Goal: Task Accomplishment & Management: Manage account settings

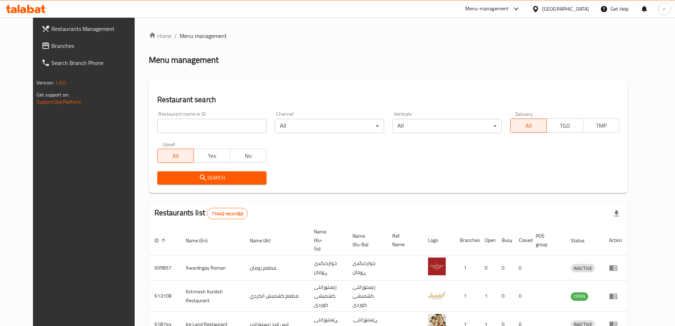
click at [159, 122] on input "search" at bounding box center [211, 126] width 109 height 14
paste input "676783"
type input "676783"
click at [199, 181] on icon "submit" at bounding box center [203, 177] width 9 height 9
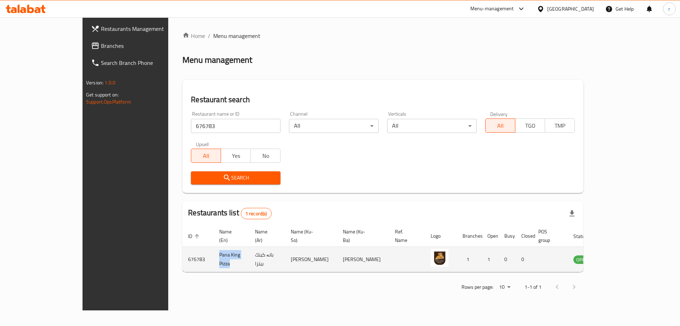
drag, startPoint x: 198, startPoint y: 251, endPoint x: 160, endPoint y: 255, distance: 38.9
click at [214, 255] on td "Pana King Pizza" at bounding box center [232, 259] width 36 height 25
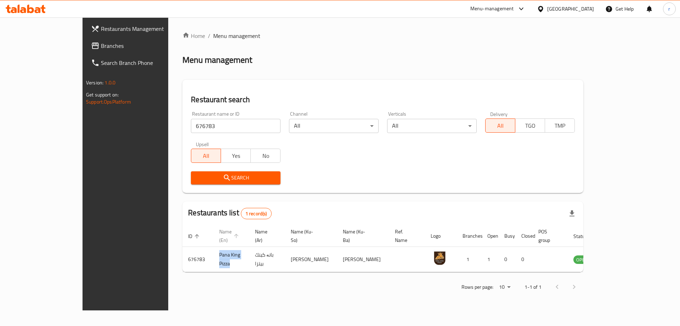
copy td "Pana King Pizza"
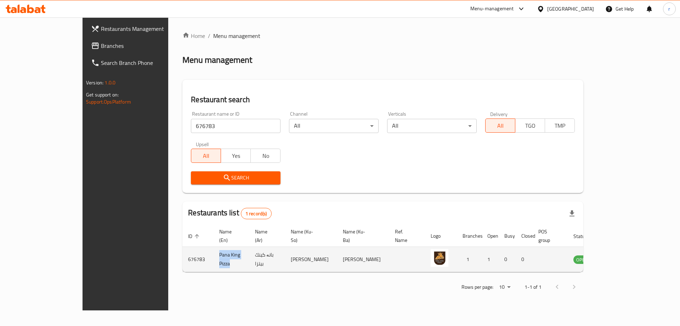
click at [619, 255] on icon "enhanced table" at bounding box center [615, 259] width 9 height 9
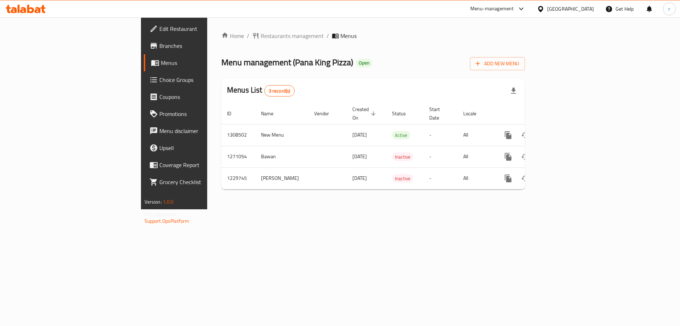
click at [159, 47] on span "Branches" at bounding box center [204, 45] width 90 height 9
click at [519, 59] on span "Add New Menu" at bounding box center [498, 63] width 44 height 9
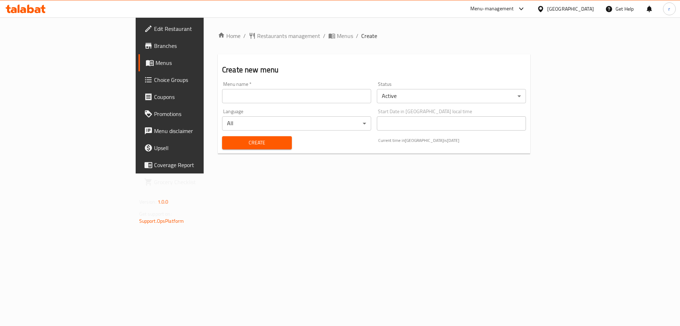
drag, startPoint x: 308, startPoint y: 98, endPoint x: 291, endPoint y: 98, distance: 17.0
click at [308, 98] on input "text" at bounding box center [296, 96] width 149 height 14
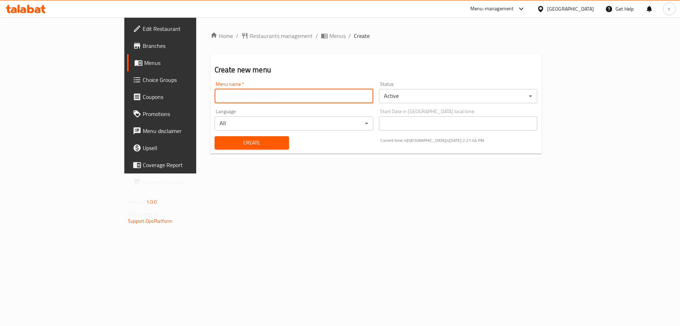
type input "raad"
click at [220, 144] on span "Create" at bounding box center [251, 142] width 63 height 9
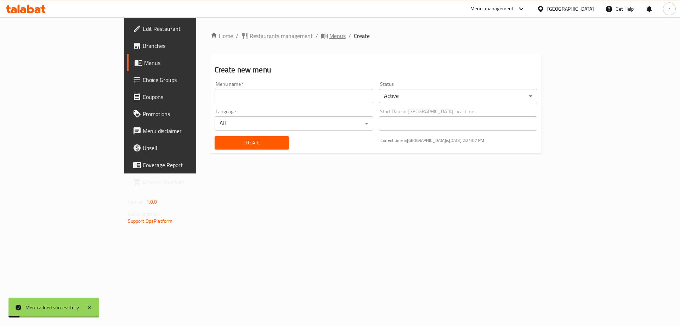
click at [330, 37] on span "Menus" at bounding box center [338, 36] width 16 height 9
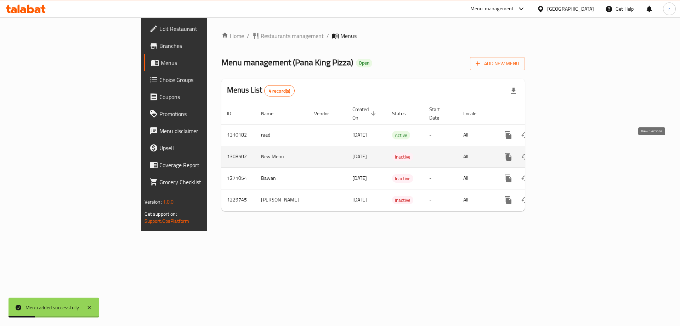
click at [564, 152] on icon "enhanced table" at bounding box center [559, 156] width 9 height 9
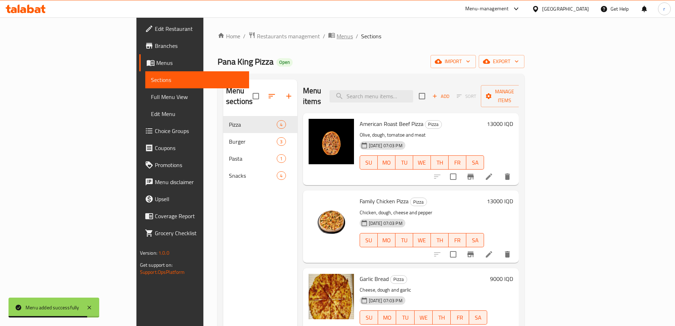
click at [337, 32] on span "Menus" at bounding box center [345, 36] width 16 height 9
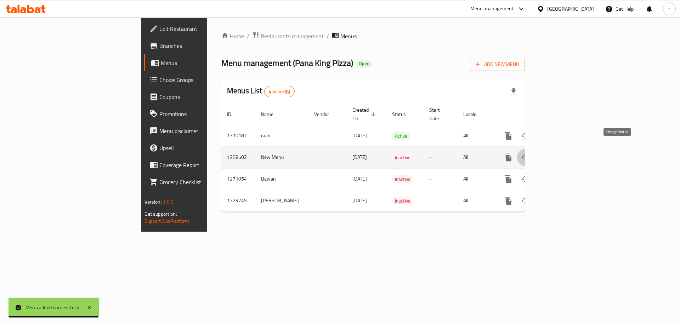
click at [529, 154] on icon "enhanced table" at bounding box center [526, 157] width 8 height 6
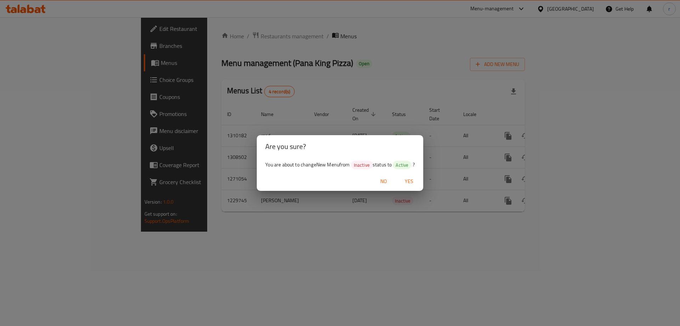
click at [410, 180] on span "Yes" at bounding box center [409, 181] width 17 height 9
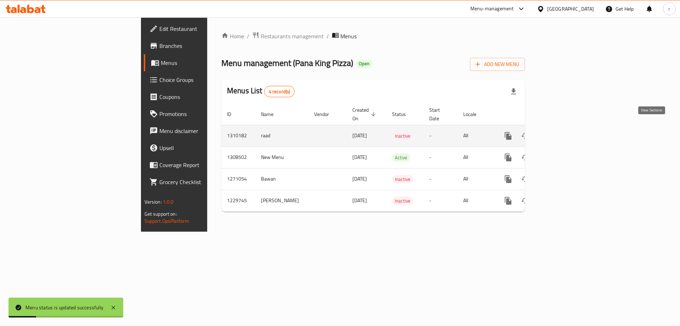
click at [564, 131] on icon "enhanced table" at bounding box center [559, 135] width 9 height 9
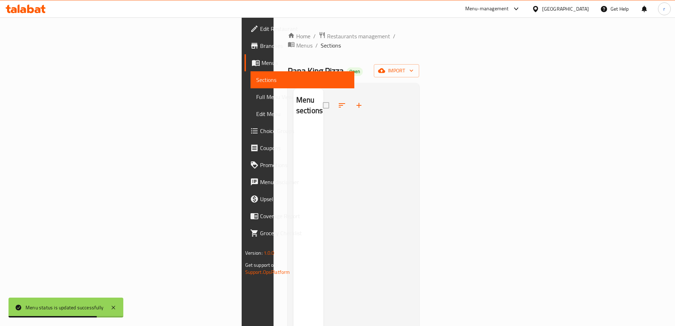
click at [414, 102] on div at bounding box center [368, 252] width 90 height 326
click at [420, 54] on div "Home / Restaurants management / Menus / Sections Pana King Pizza Open import Me…" at bounding box center [354, 226] width 132 height 388
click at [413, 66] on span "import" at bounding box center [396, 70] width 34 height 9
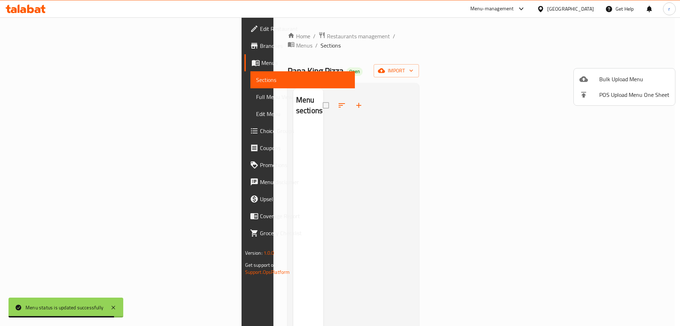
click at [586, 80] on icon at bounding box center [584, 79] width 9 height 6
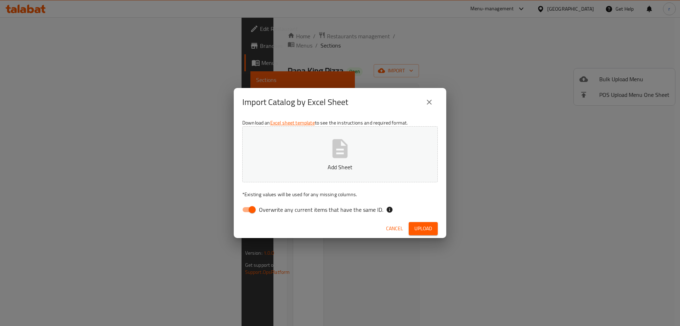
click at [249, 208] on input "Overwrite any current items that have the same ID." at bounding box center [252, 209] width 40 height 13
checkbox input "false"
click at [332, 164] on p "Add Sheet" at bounding box center [340, 167] width 174 height 9
click at [420, 231] on span "Upload" at bounding box center [424, 228] width 18 height 9
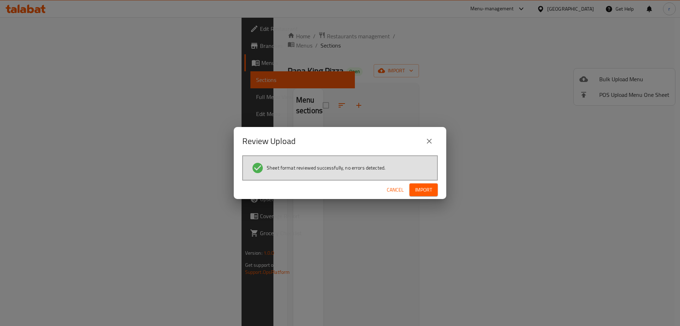
click at [426, 192] on span "Import" at bounding box center [423, 189] width 17 height 9
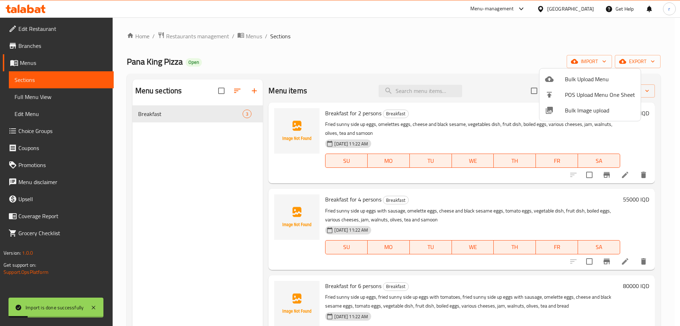
click at [45, 99] on div at bounding box center [340, 163] width 680 height 326
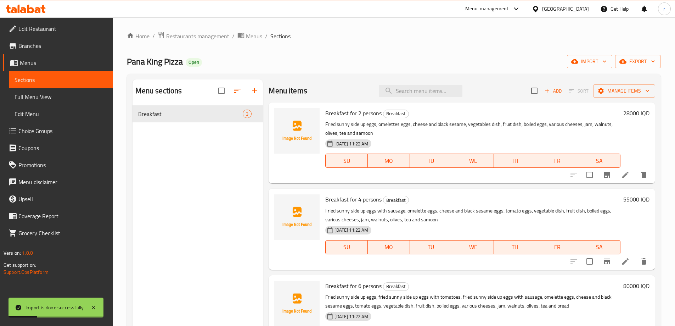
click at [50, 98] on span "Full Menu View" at bounding box center [61, 96] width 92 height 9
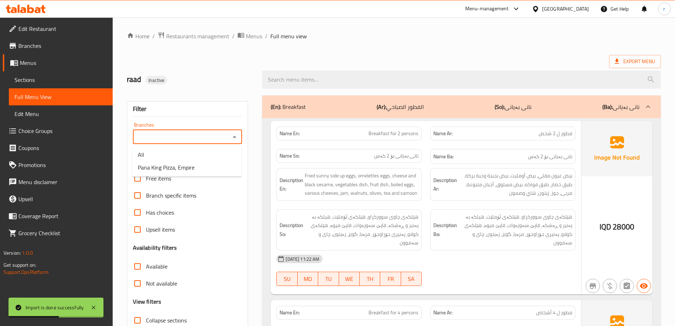
click at [161, 135] on input "Branches" at bounding box center [182, 137] width 94 height 10
click at [185, 165] on span "Pana King Pizza, Empire" at bounding box center [166, 167] width 57 height 9
type input "Pana King Pizza, Empire"
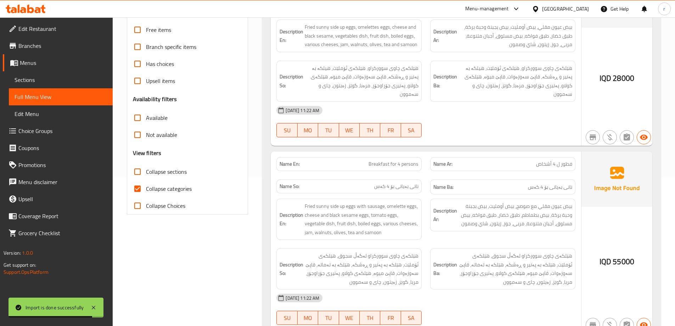
scroll to position [177, 0]
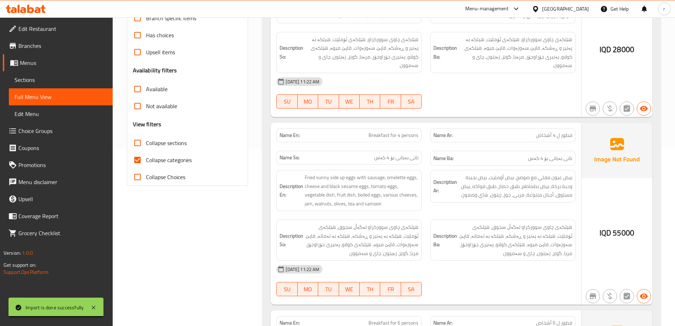
click at [173, 159] on span "Collapse categories" at bounding box center [169, 160] width 46 height 9
click at [146, 159] on input "Collapse categories" at bounding box center [137, 159] width 17 height 17
checkbox input "false"
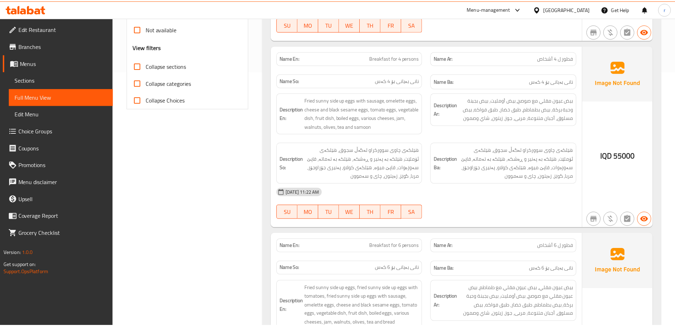
scroll to position [381, 0]
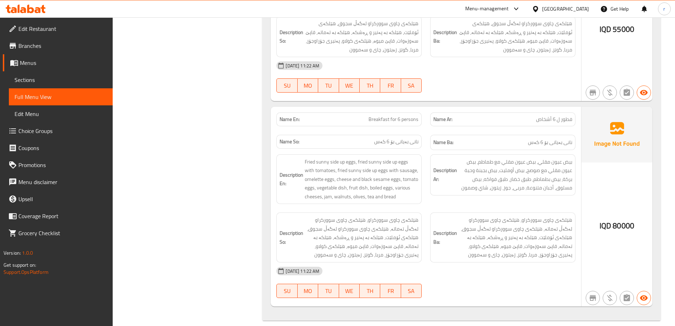
click at [36, 12] on icon at bounding box center [38, 10] width 6 height 6
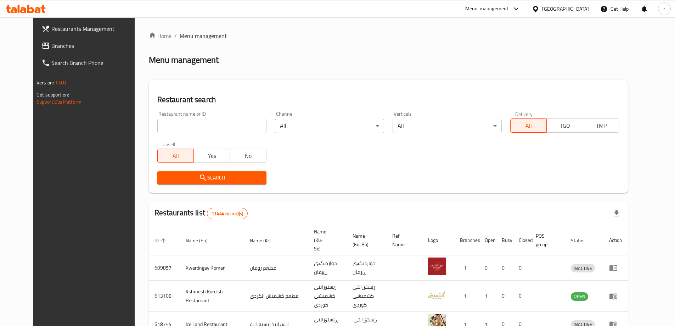
click at [51, 49] on span "Branches" at bounding box center [95, 45] width 89 height 9
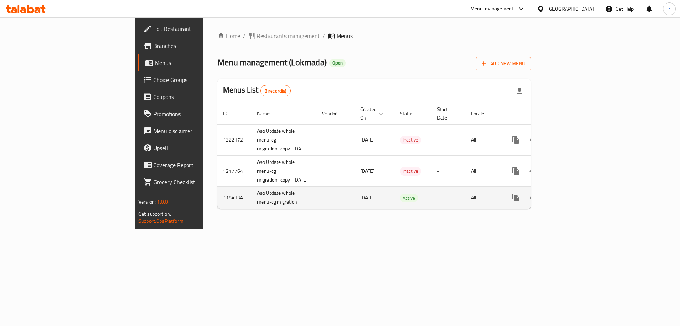
click at [570, 194] on icon "enhanced table" at bounding box center [567, 197] width 6 height 6
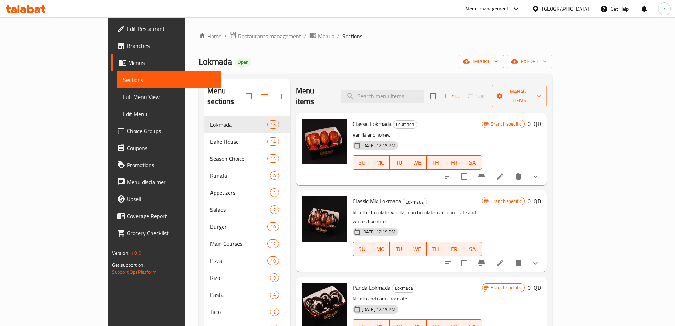
click at [111, 138] on link "Choice Groups" at bounding box center [166, 130] width 110 height 17
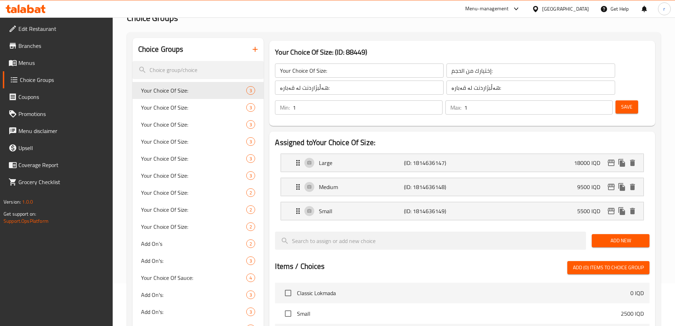
scroll to position [59, 0]
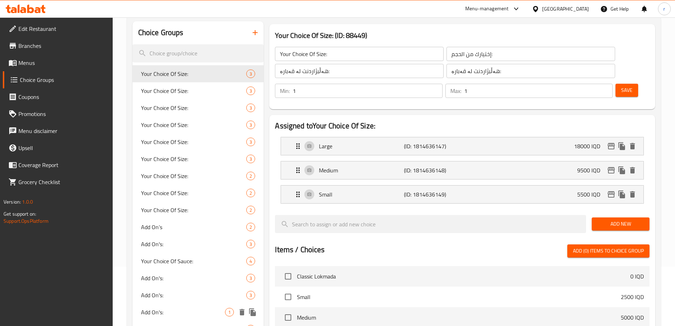
click at [146, 313] on span "Add On's:" at bounding box center [183, 312] width 84 height 9
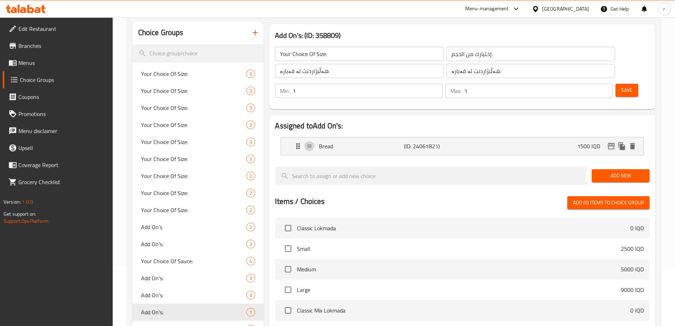
type input "Add On's:"
type input "الإضافات:"
type input "زیادە:"
type input "0"
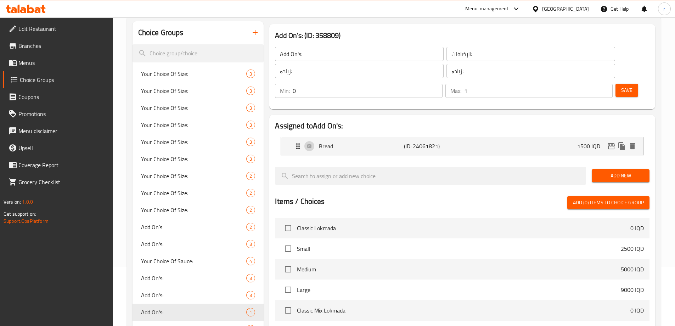
scroll to position [177, 0]
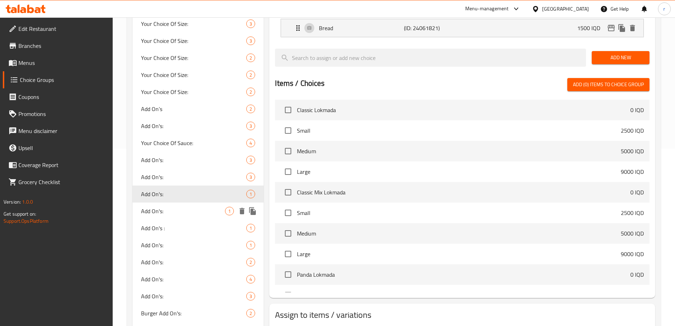
click at [153, 212] on span "Add On's:" at bounding box center [183, 211] width 84 height 9
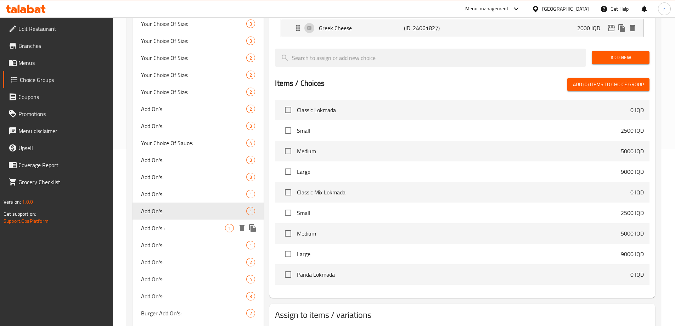
click at [164, 224] on span "Add On's :" at bounding box center [183, 228] width 84 height 9
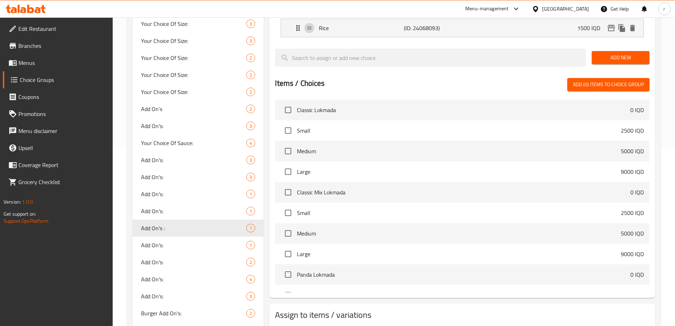
type input "Add On's :"
type input "2"
click at [157, 249] on span "Add On's:" at bounding box center [183, 245] width 84 height 9
type input "Add On's:"
type input "زیادەی:"
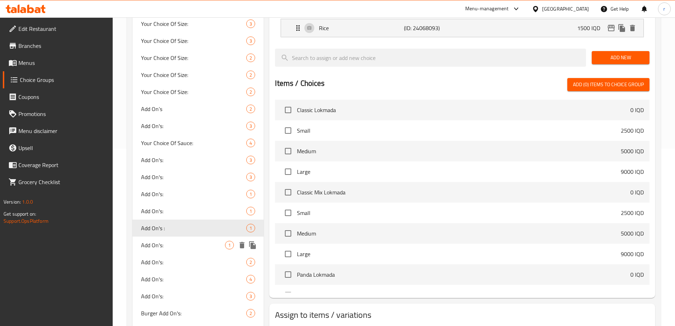
type input "زیادەی :"
type input "1"
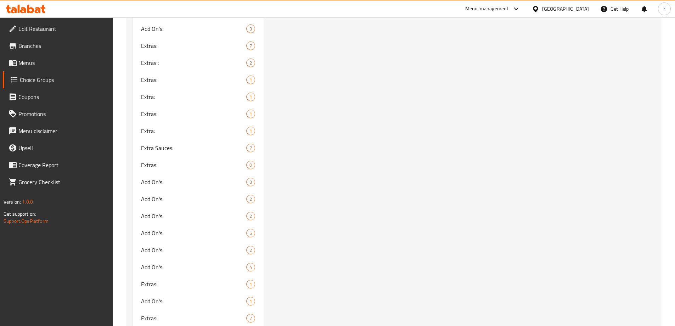
scroll to position [768, 0]
click at [150, 298] on span "Add On's:" at bounding box center [183, 300] width 84 height 9
type input "زیادە:"
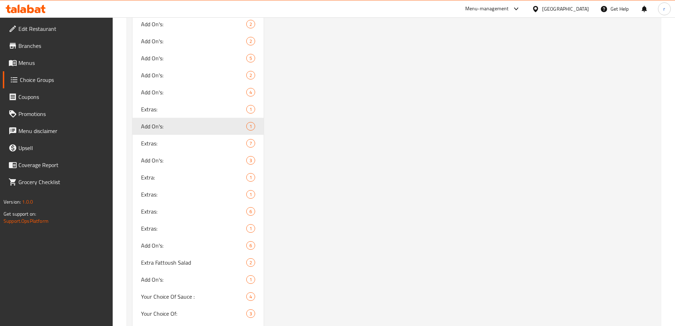
scroll to position [945, 0]
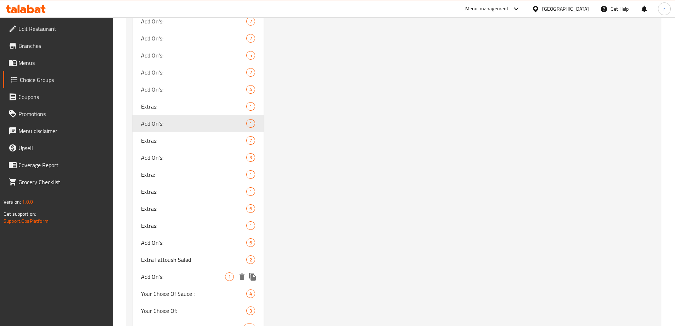
click at [139, 275] on div "Add On's: 1" at bounding box center [198, 276] width 131 height 17
type input "Add On's:"
type input "الإضافات:"
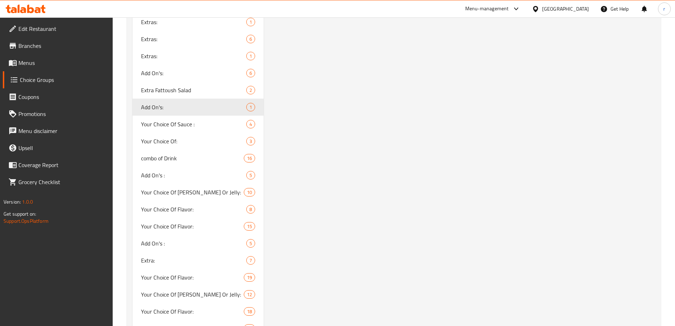
scroll to position [1089, 0]
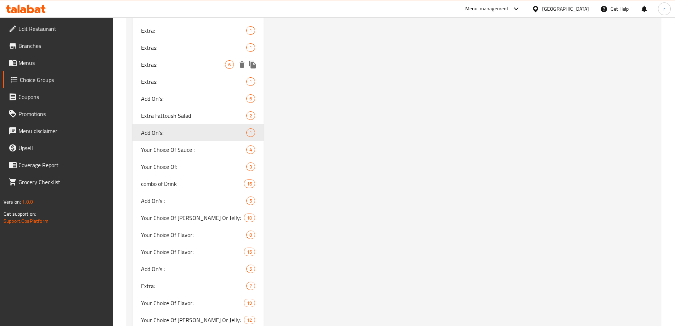
click at [152, 66] on span "Extras:" at bounding box center [183, 64] width 84 height 9
type input "Extras:"
type input "إضافات:"
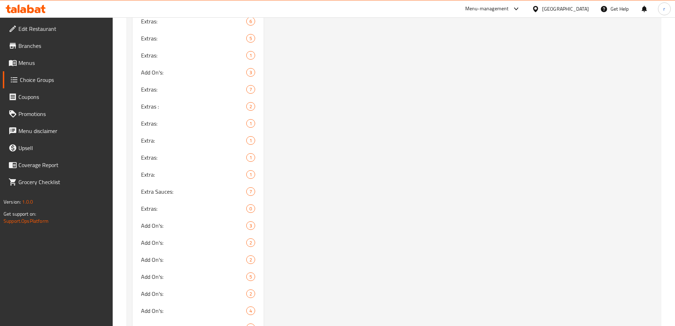
scroll to position [709, 0]
click at [153, 36] on span "Extras:" at bounding box center [183, 36] width 84 height 9
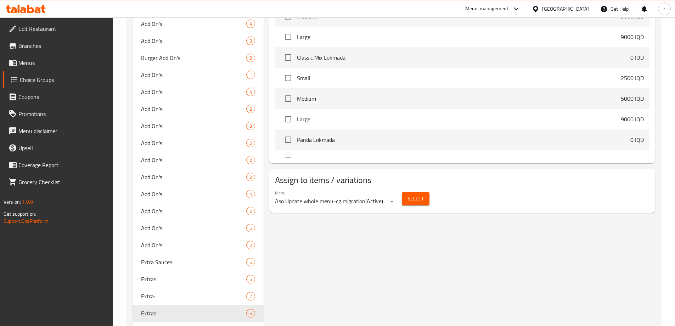
scroll to position [472, 0]
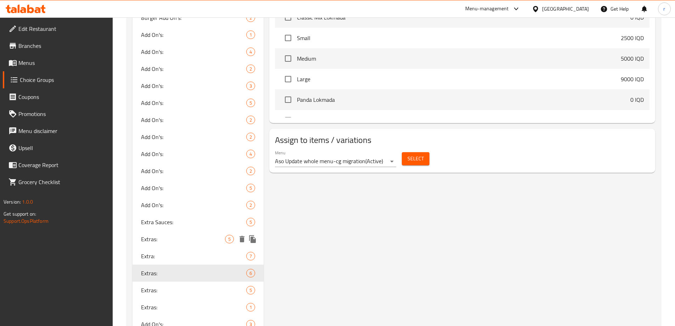
click at [146, 239] on span "Extras:" at bounding box center [183, 239] width 84 height 9
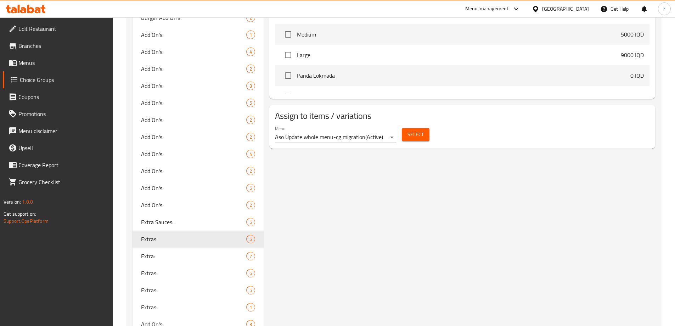
type input "5"
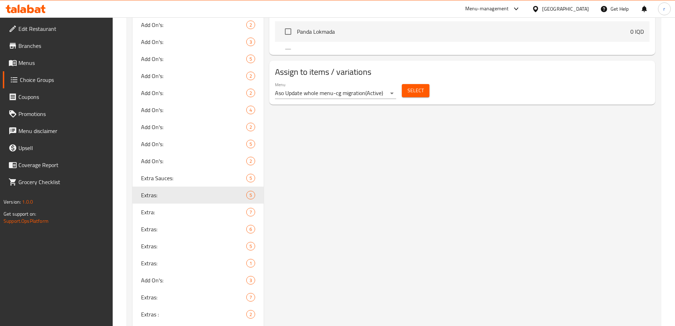
scroll to position [531, 0]
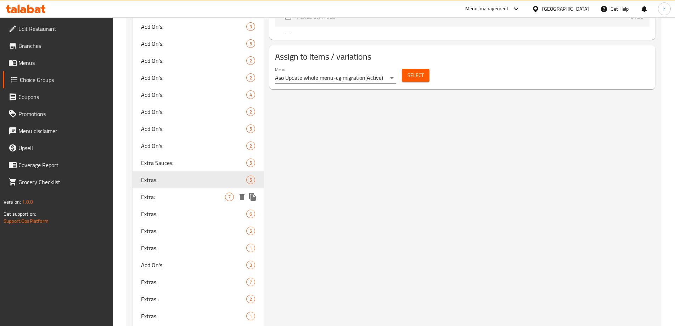
click at [150, 201] on span "Extra:" at bounding box center [183, 196] width 84 height 9
type input "Extra:"
type input "إكسترا:"
type input "ئێکسترا:"
type input "ئێکسترای سۆسی بەفاڵۆو:"
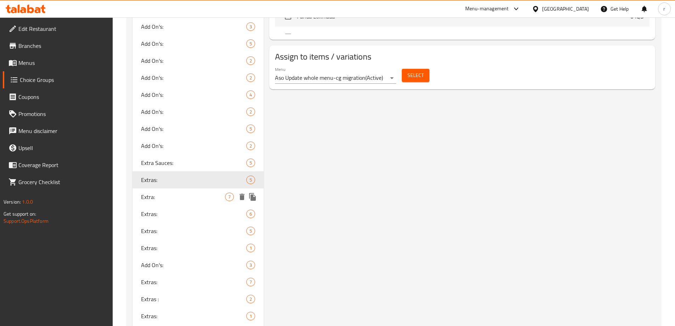
type input "7"
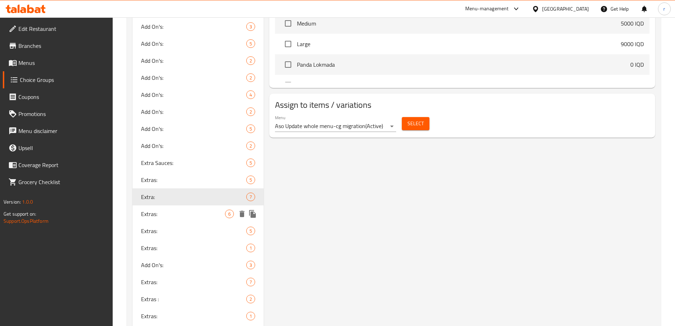
click at [144, 220] on div "Extras: 6" at bounding box center [198, 213] width 131 height 17
type input "Extras:"
type input "إضافات:"
type input "زیادە:"
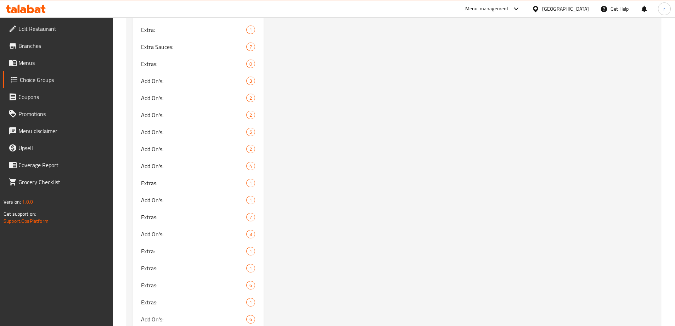
scroll to position [886, 0]
click at [146, 264] on span "Extras:" at bounding box center [183, 267] width 84 height 9
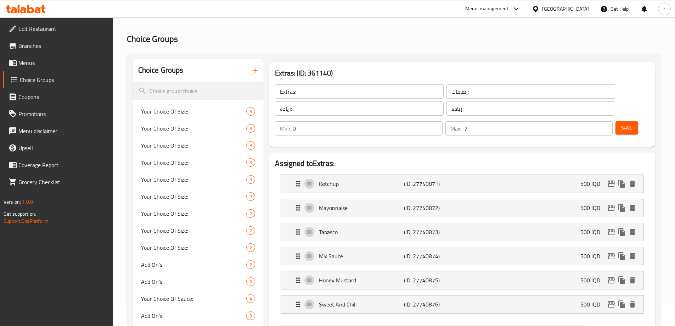
scroll to position [0, 0]
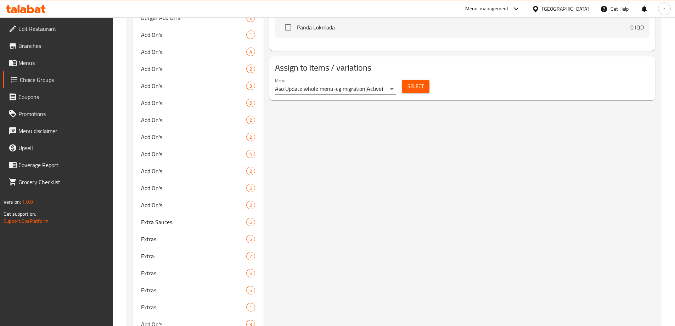
scroll to position [531, 0]
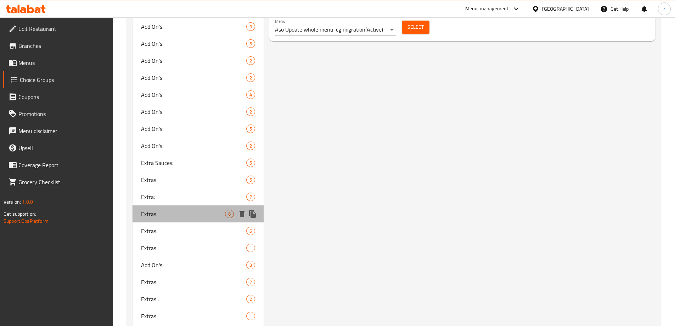
drag, startPoint x: 159, startPoint y: 215, endPoint x: 106, endPoint y: 243, distance: 60.2
click at [159, 216] on span "Extras:" at bounding box center [183, 213] width 84 height 9
type input "Extras:"
type input "إضافات:"
type input "زیادە:"
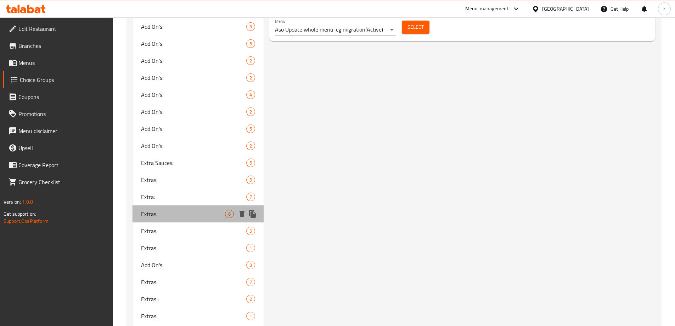
type input "زیادە:"
type input "0"
type input "6"
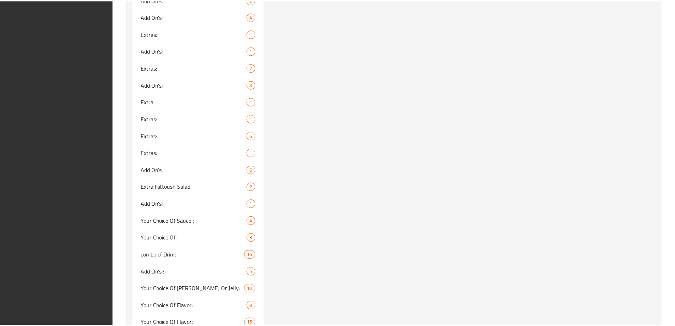
scroll to position [1148, 0]
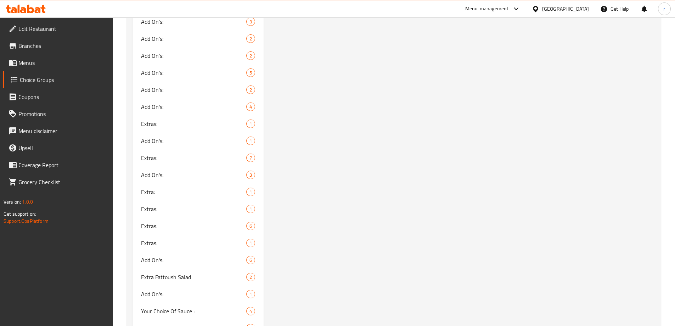
scroll to position [945, 0]
drag, startPoint x: 155, startPoint y: 241, endPoint x: 113, endPoint y: 243, distance: 42.6
click at [154, 241] on span "Add On's:" at bounding box center [183, 242] width 84 height 9
type input "Add On's:"
type input "الإضافات:"
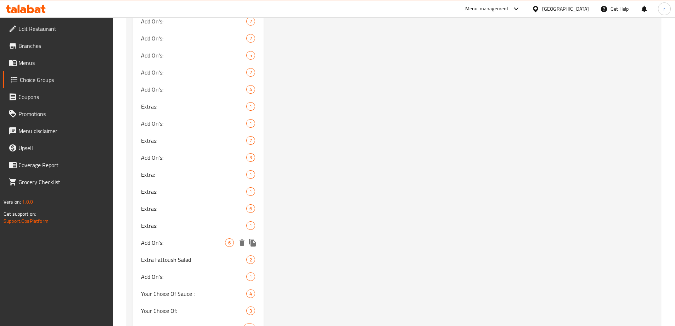
type input "زیادکراوەکان:"
type input "0"
type input "5"
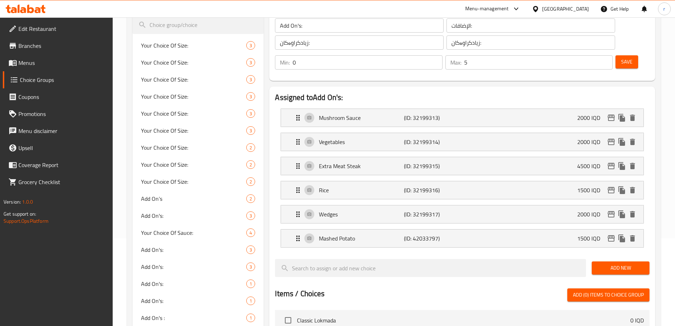
scroll to position [0, 0]
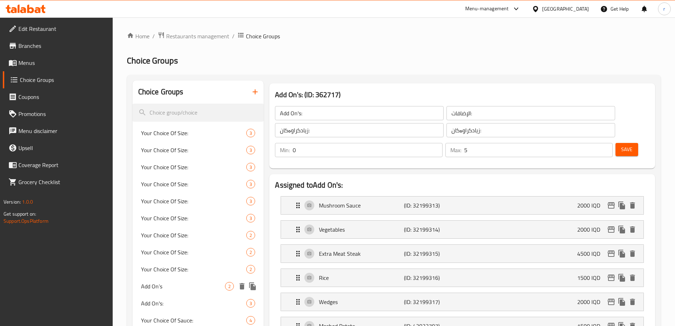
click at [156, 283] on span "Add On’s" at bounding box center [183, 286] width 84 height 9
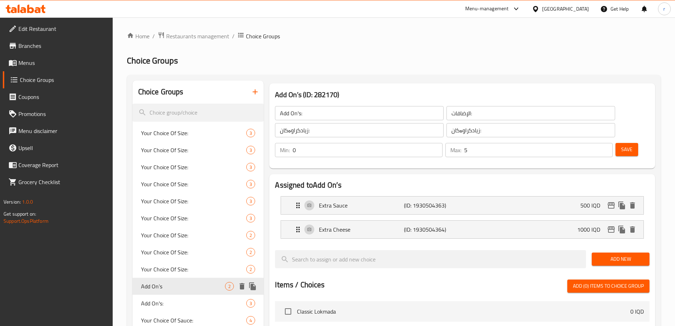
type input "Add On’s"
type input "زیادە:"
type input "2"
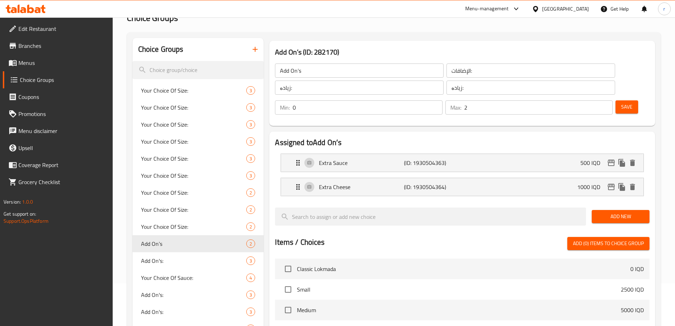
scroll to position [59, 0]
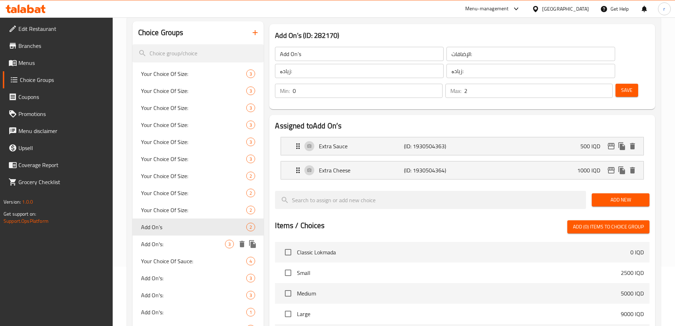
click at [155, 244] on span "Add On's:" at bounding box center [183, 244] width 84 height 9
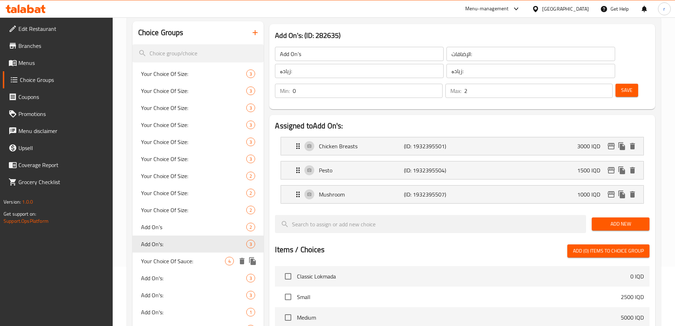
type input "Add On's:"
type input "3"
click at [148, 271] on div "Add On's: 3" at bounding box center [198, 277] width 131 height 17
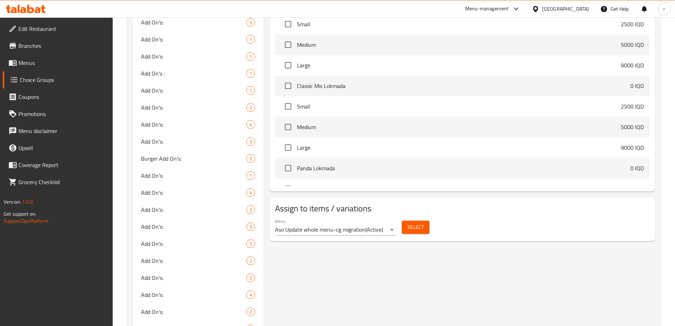
scroll to position [354, 0]
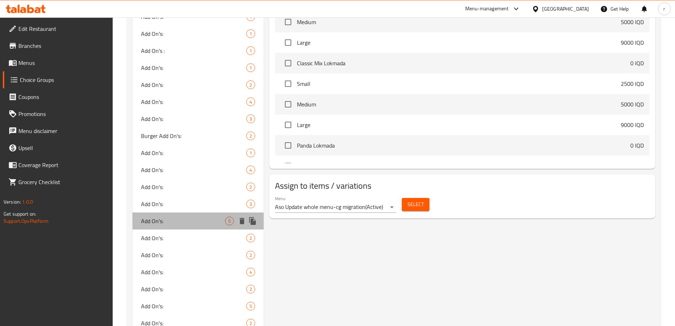
click at [141, 223] on span "Add On's:" at bounding box center [183, 220] width 84 height 9
type input "زیادکراوەکان:"
type input "5"
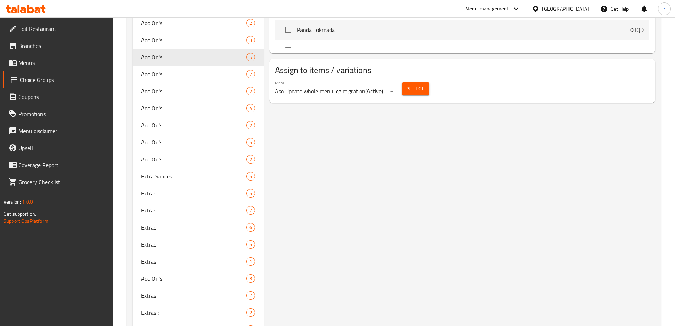
scroll to position [531, 0]
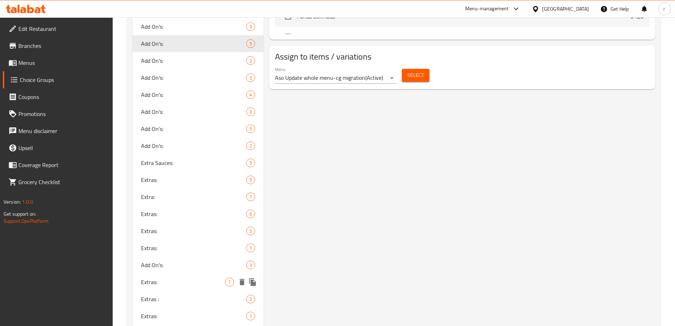
click at [149, 280] on span "Extras:" at bounding box center [183, 281] width 84 height 9
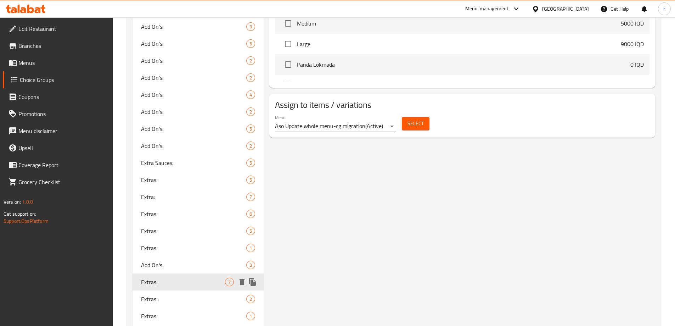
type input "Extras:"
type input "الإضافة:"
type input "زیادە:"
type input "7"
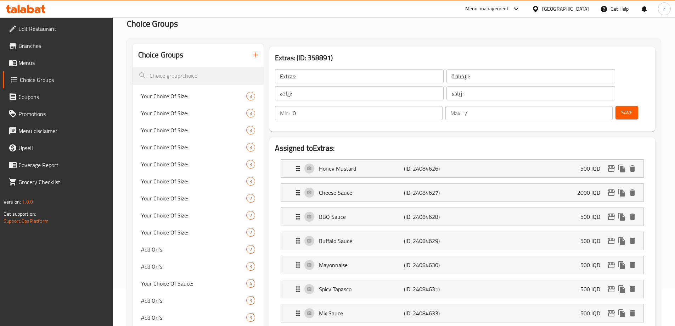
scroll to position [0, 0]
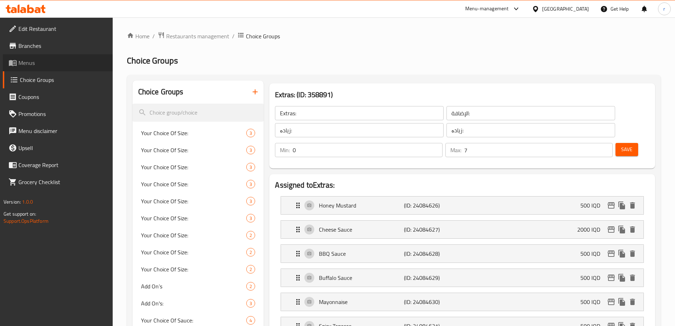
click at [32, 58] on span "Menus" at bounding box center [62, 62] width 89 height 9
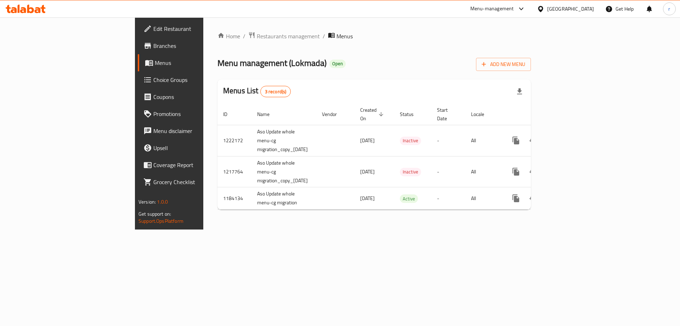
click at [153, 81] on span "Choice Groups" at bounding box center [198, 79] width 90 height 9
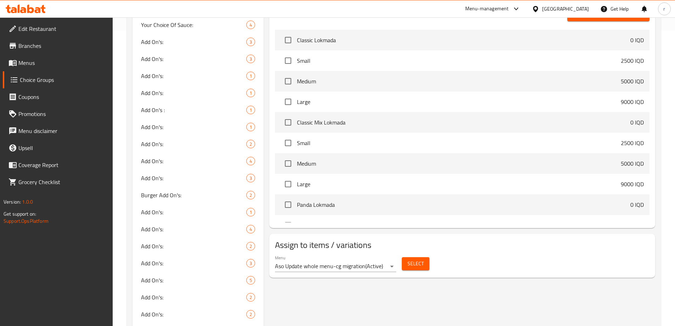
scroll to position [354, 0]
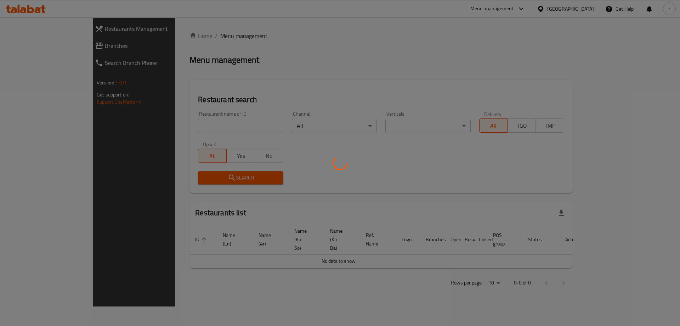
click at [27, 38] on div at bounding box center [340, 163] width 680 height 326
click at [33, 41] on div at bounding box center [340, 163] width 680 height 326
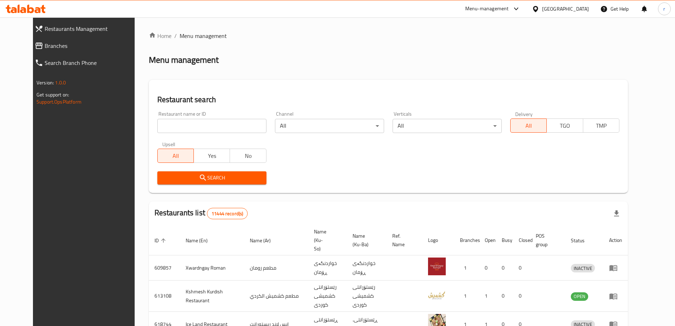
click at [36, 44] on div at bounding box center [337, 163] width 675 height 326
click at [45, 47] on span "Branches" at bounding box center [92, 45] width 95 height 9
click at [45, 52] on link "Branches" at bounding box center [91, 45] width 110 height 17
click at [51, 47] on span "Branches" at bounding box center [95, 45] width 89 height 9
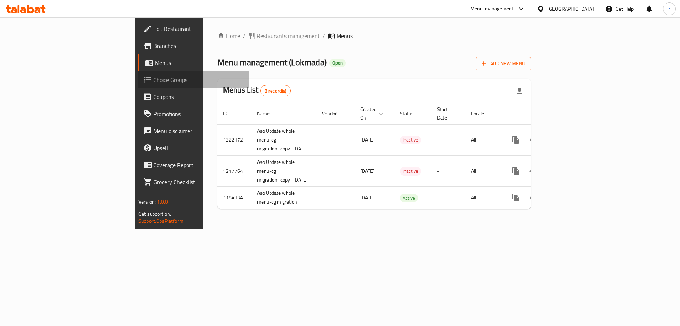
click at [153, 81] on span "Choice Groups" at bounding box center [198, 79] width 90 height 9
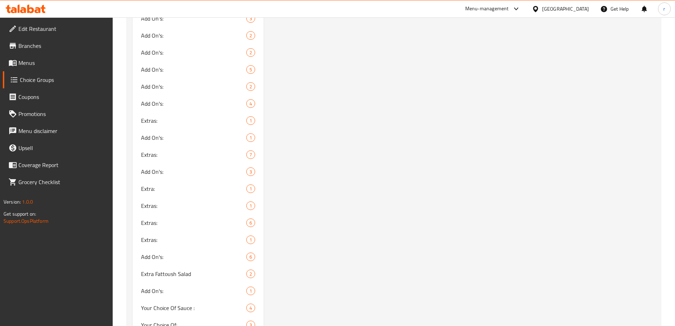
scroll to position [945, 0]
drag, startPoint x: 170, startPoint y: 243, endPoint x: 119, endPoint y: 261, distance: 53.8
click at [169, 243] on span "Add On's:" at bounding box center [183, 241] width 84 height 9
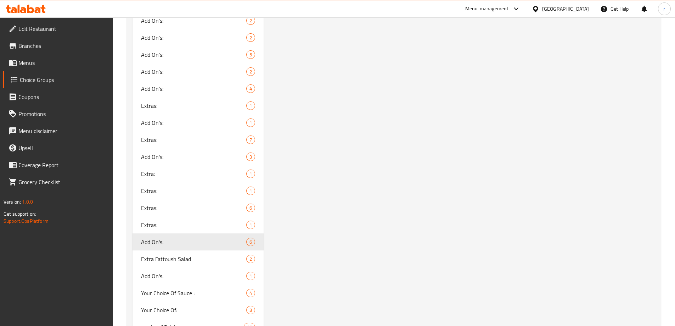
type input "Add On's:"
type input "الإضافات:"
type input "زیادکراوەکان:"
type input "0"
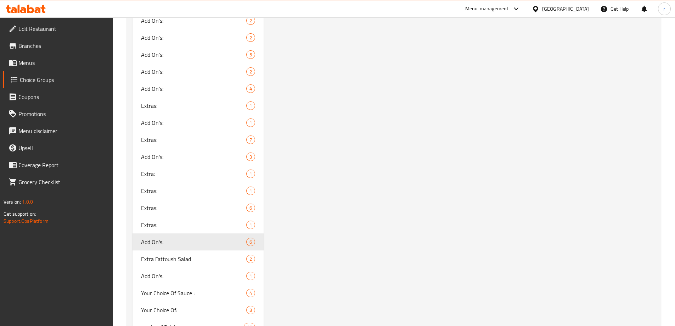
type input "5"
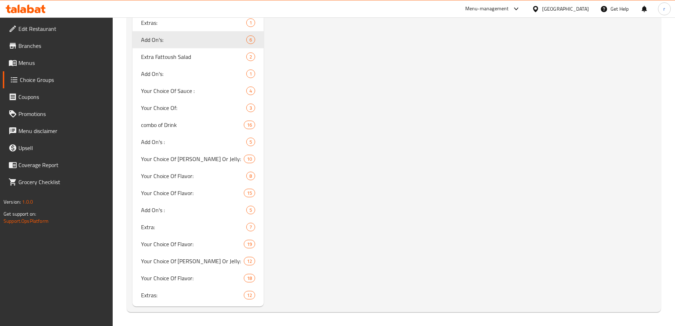
scroll to position [1147, 0]
click at [150, 215] on div "Add On's : 5" at bounding box center [198, 209] width 131 height 17
type input "Add On's :"
type input "زیادە:"
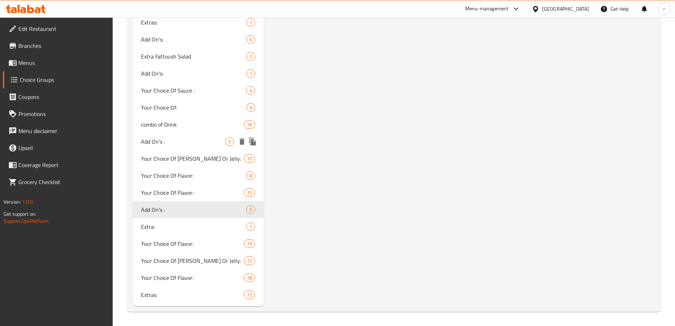
click at [167, 144] on span "Add On's :" at bounding box center [183, 141] width 84 height 9
type input "زياده :"
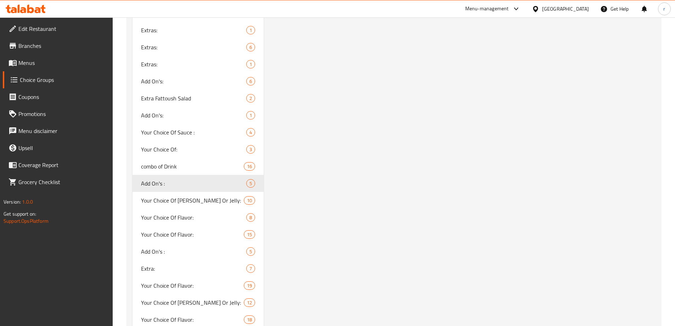
scroll to position [1088, 0]
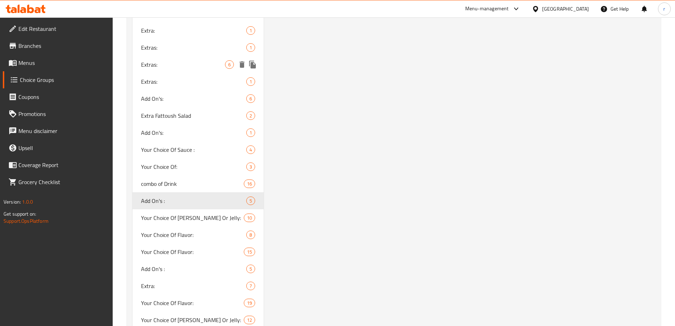
click at [173, 66] on span "Extras:" at bounding box center [183, 64] width 84 height 9
type input "Extras:"
type input "إضافات:"
type input "زیادە:"
type input "6"
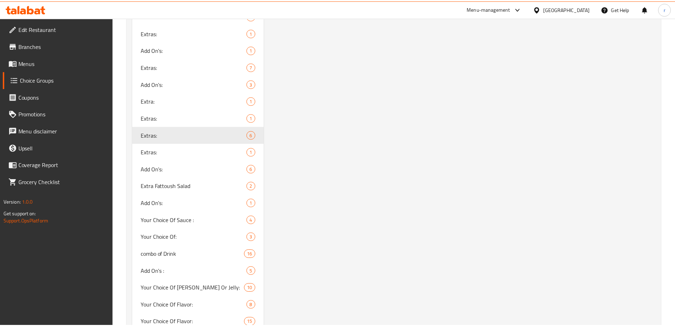
scroll to position [1147, 0]
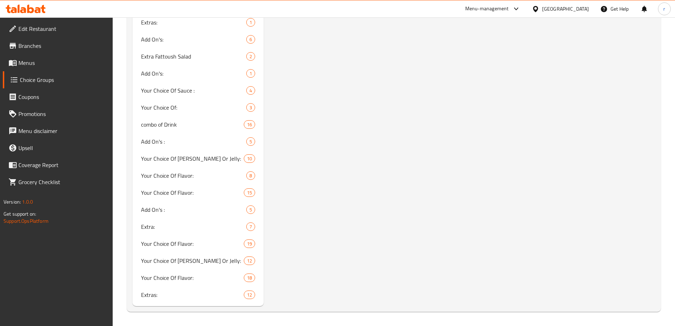
click at [35, 16] on div "Menu-management Iraq Get Help r" at bounding box center [337, 8] width 675 height 17
click at [32, 5] on icon at bounding box center [26, 9] width 40 height 9
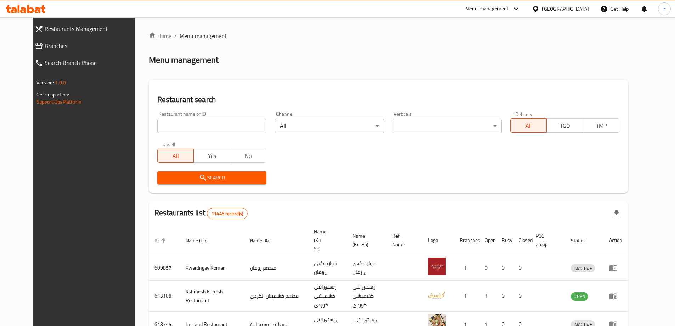
click at [153, 130] on div "Home / Menu management Menu management Restaurant search Restaurant name or ID …" at bounding box center [388, 277] width 479 height 491
click at [158, 126] on input "search" at bounding box center [211, 126] width 109 height 14
paste input "659493"
type input "659493"
click at [177, 179] on span "Search" at bounding box center [212, 177] width 98 height 9
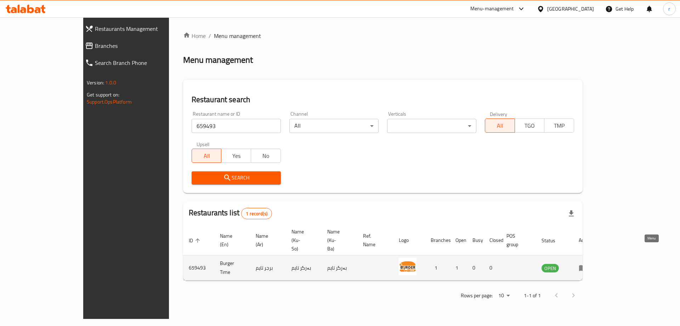
click at [587, 265] on icon "enhanced table" at bounding box center [583, 268] width 8 height 6
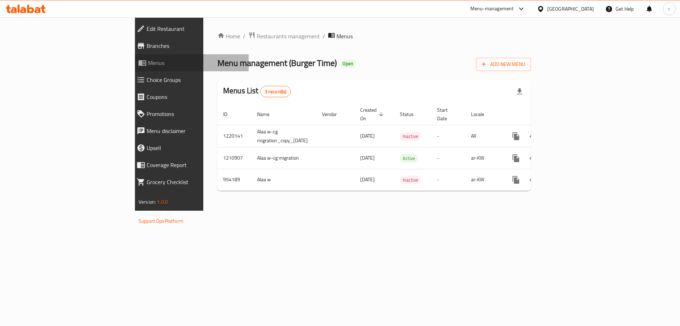
click at [131, 57] on link "Menus" at bounding box center [190, 62] width 118 height 17
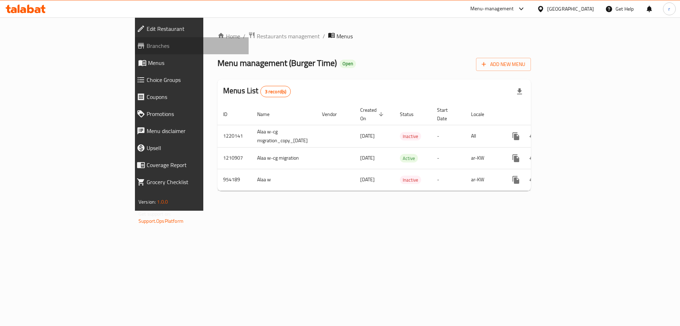
click at [147, 48] on span "Branches" at bounding box center [195, 45] width 96 height 9
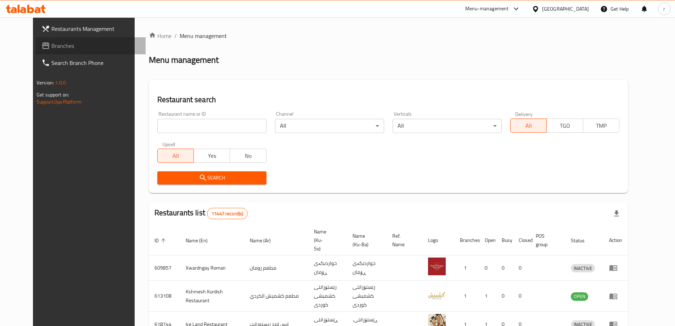
click at [51, 41] on span "Branches" at bounding box center [95, 45] width 89 height 9
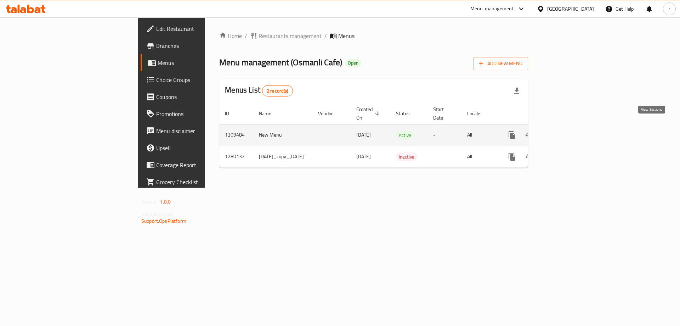
click at [572, 126] on link "enhanced table" at bounding box center [563, 134] width 17 height 17
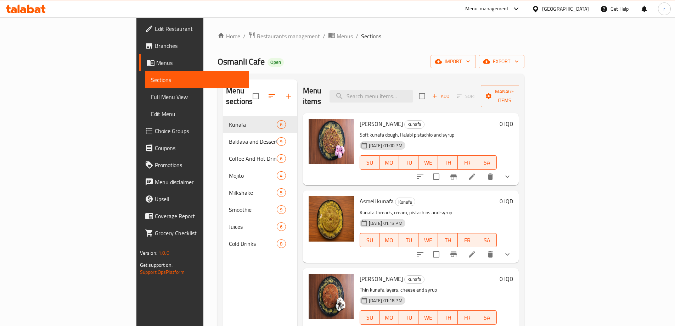
click at [223, 283] on div "Menu sections Kunafa 6 Baklava and Desserts 9 Coffee And Hot Drinks 6 Mojito 4 …" at bounding box center [260, 242] width 74 height 326
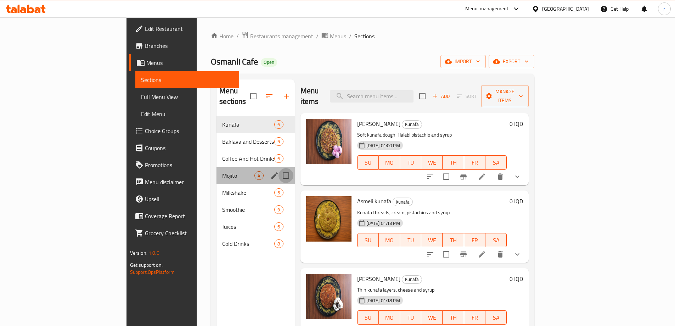
click at [278, 168] on input "Menu sections" at bounding box center [285, 175] width 15 height 15
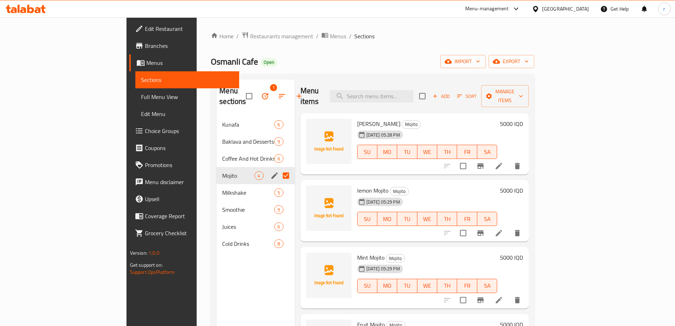
click at [253, 56] on div "Osmanli Cafe Open import export" at bounding box center [372, 61] width 323 height 13
click at [278, 168] on input "Menu sections" at bounding box center [285, 175] width 15 height 15
checkbox input "false"
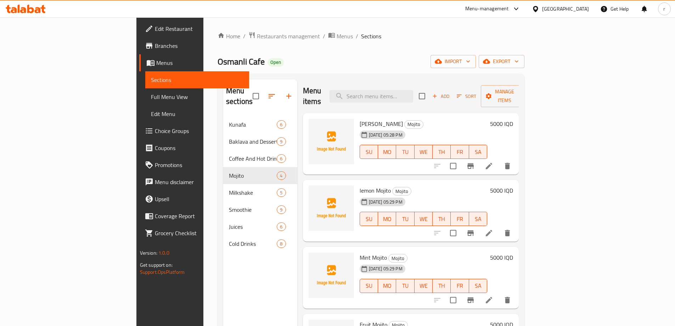
click at [488, 119] on h6 "[PERSON_NAME]" at bounding box center [424, 124] width 128 height 10
click at [429, 91] on input "checkbox" at bounding box center [422, 96] width 15 height 15
checkbox input "true"
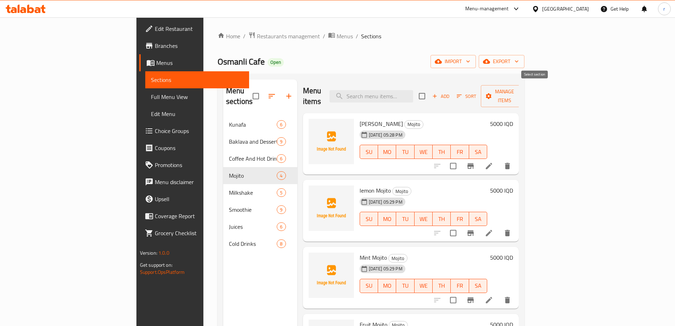
checkbox input "true"
click at [360, 82] on div "Menu items Add Sort Manage items" at bounding box center [411, 96] width 216 height 34
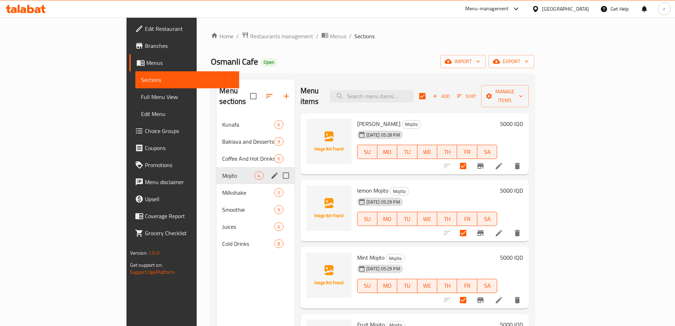
click at [278, 168] on input "Menu sections" at bounding box center [285, 175] width 15 height 15
checkbox input "true"
click at [257, 96] on button "button" at bounding box center [265, 96] width 17 height 17
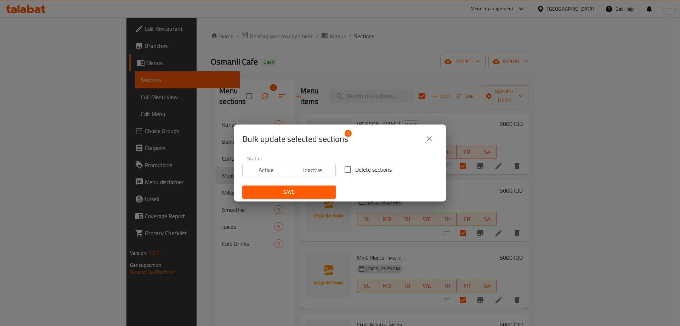
click at [347, 171] on input "Delete sections" at bounding box center [347, 169] width 15 height 15
checkbox input "true"
click at [316, 190] on span "Save" at bounding box center [289, 191] width 82 height 9
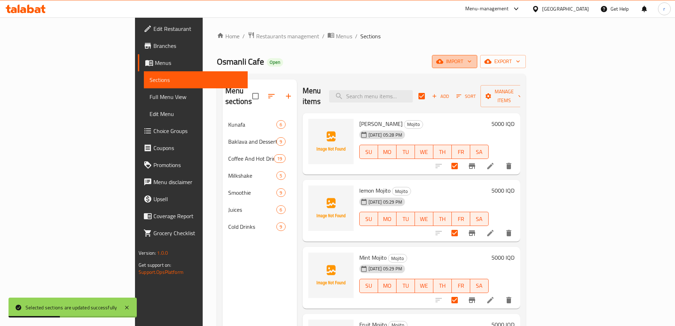
click at [443, 64] on icon "button" at bounding box center [439, 61] width 7 height 7
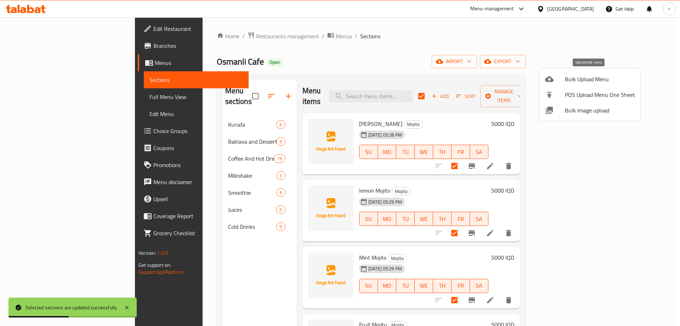
click at [570, 85] on li "Bulk Upload Menu" at bounding box center [590, 79] width 101 height 16
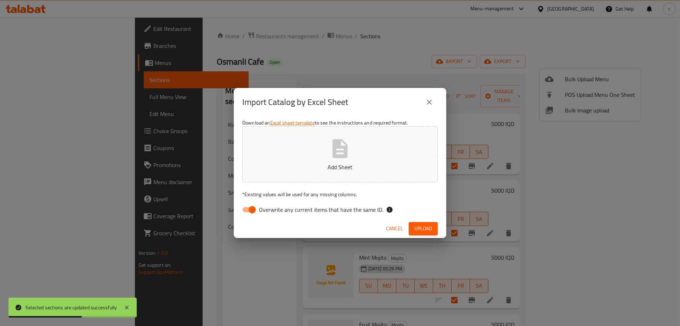
click at [257, 208] on input "Overwrite any current items that have the same ID." at bounding box center [252, 209] width 40 height 13
checkbox input "false"
click at [306, 169] on p "Add Sheet" at bounding box center [340, 167] width 174 height 9
click at [418, 221] on div "Cancel Upload" at bounding box center [340, 228] width 213 height 19
click at [417, 224] on span "Upload" at bounding box center [424, 228] width 18 height 9
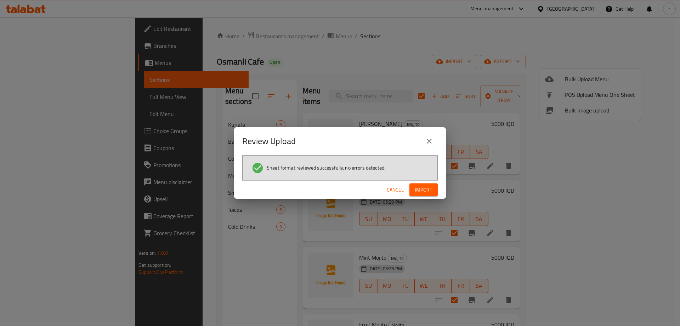
click at [413, 191] on button "Import" at bounding box center [424, 189] width 28 height 13
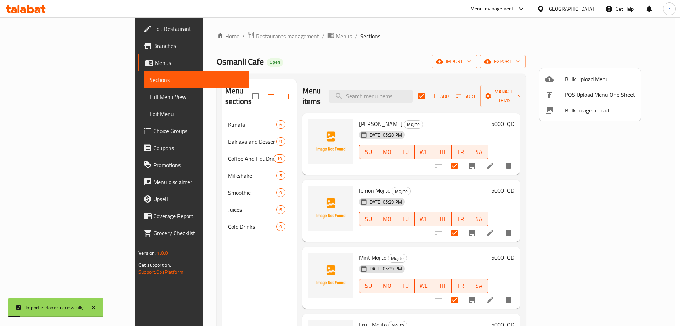
click at [43, 95] on div at bounding box center [340, 163] width 680 height 326
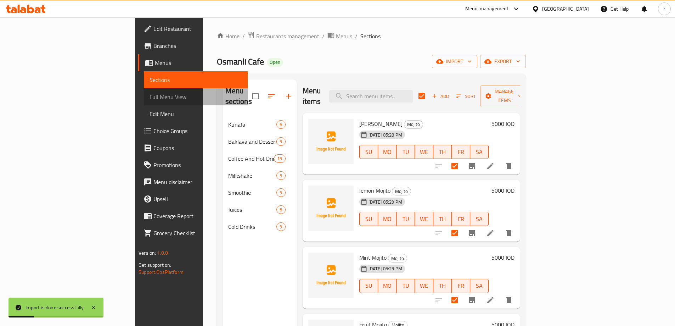
click at [150, 95] on span "Full Menu View" at bounding box center [196, 96] width 92 height 9
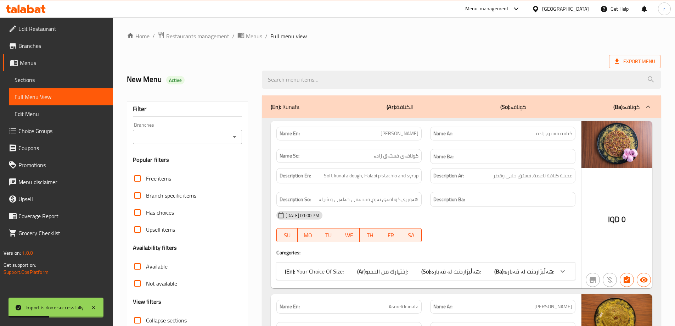
click at [202, 135] on input "Branches" at bounding box center [182, 137] width 94 height 10
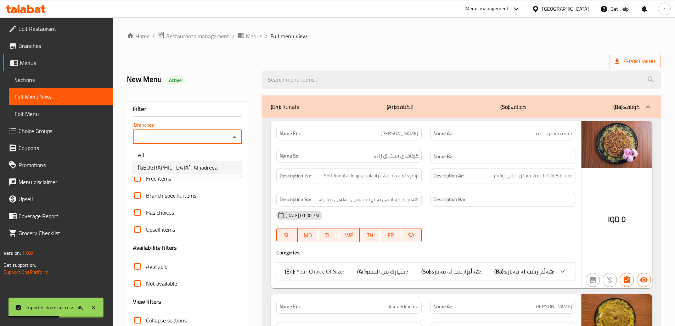
click at [195, 169] on li "Osmanli Cafe, Al jadreya" at bounding box center [186, 167] width 109 height 13
type input "Osmanli Cafe, Al jadreya"
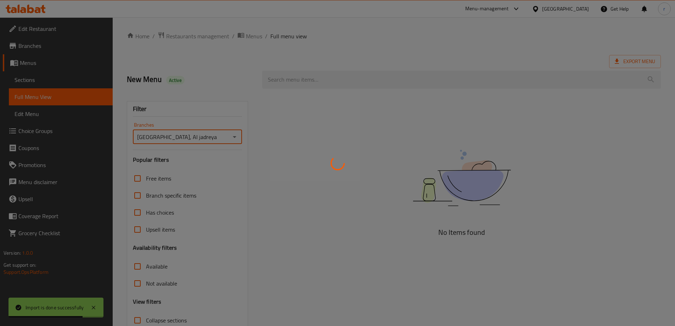
scroll to position [51, 0]
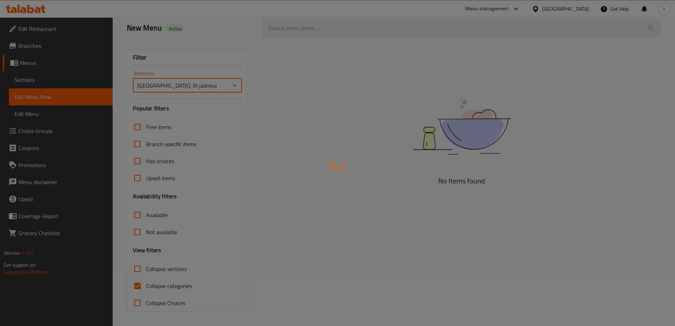
click at [165, 284] on div at bounding box center [337, 163] width 675 height 326
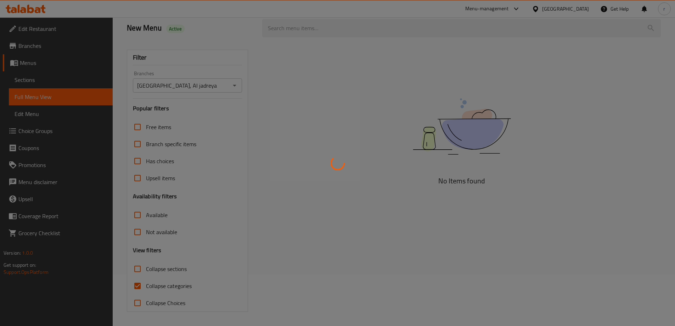
click at [165, 284] on div at bounding box center [337, 163] width 675 height 326
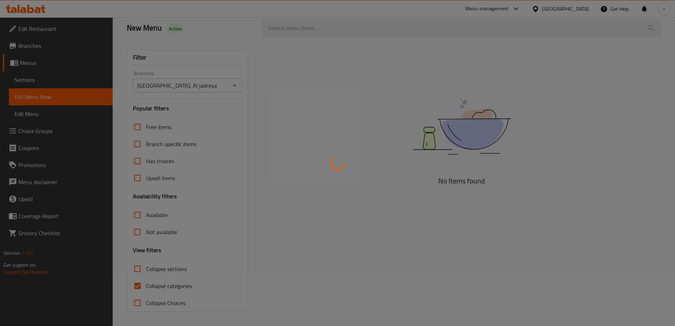
click at [165, 284] on div at bounding box center [337, 163] width 675 height 326
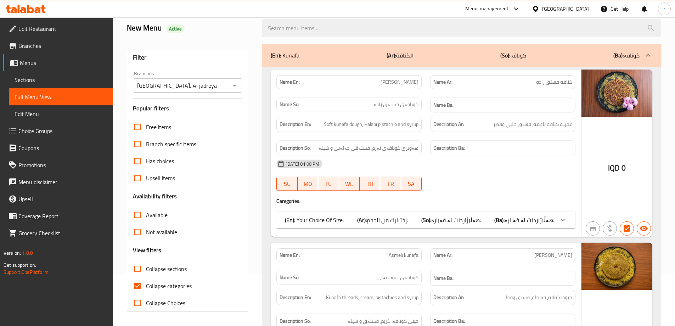
click at [174, 286] on span "Collapse categories" at bounding box center [169, 285] width 46 height 9
click at [146, 286] on input "Collapse categories" at bounding box center [137, 285] width 17 height 17
checkbox input "false"
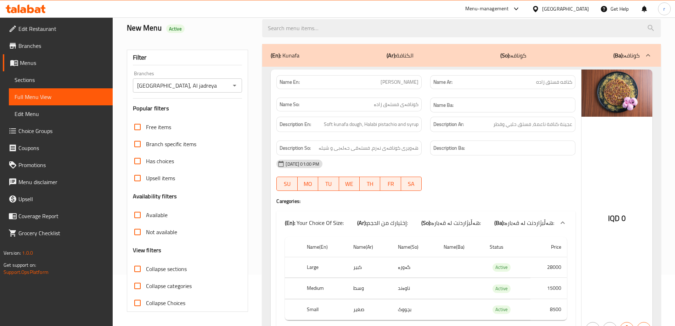
click at [168, 271] on span "Collapse sections" at bounding box center [166, 268] width 41 height 9
click at [146, 271] on input "Collapse sections" at bounding box center [137, 268] width 17 height 17
checkbox input "true"
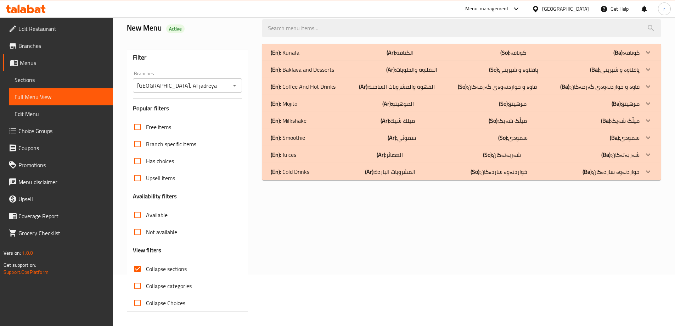
click at [340, 102] on div "(En): Mojito (Ar): الموهيتو (So): مۆهیتۆ (Ba): مۆهیتۆ" at bounding box center [455, 103] width 369 height 9
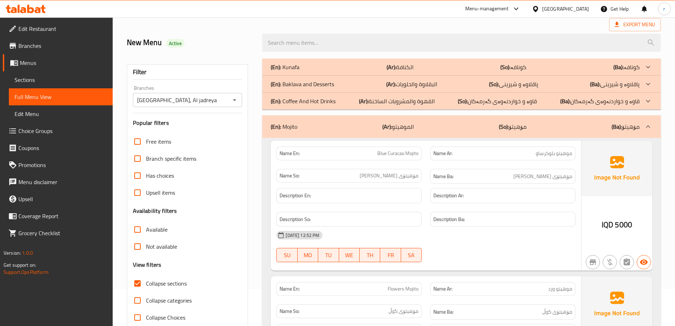
scroll to position [0, 0]
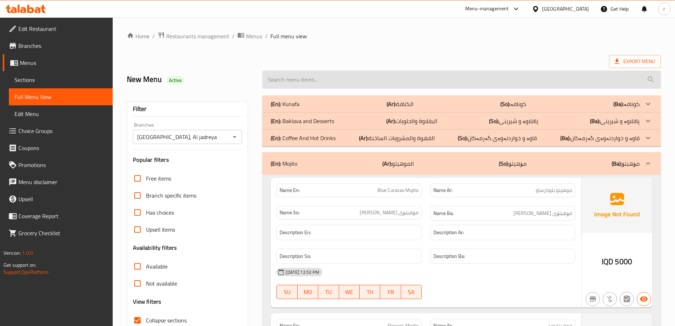
click at [336, 75] on input "search" at bounding box center [461, 80] width 399 height 18
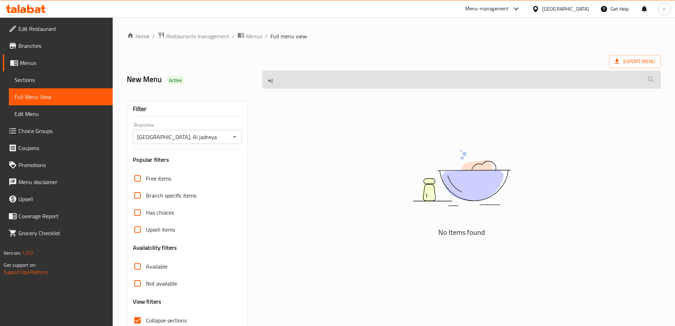
type input "پ"
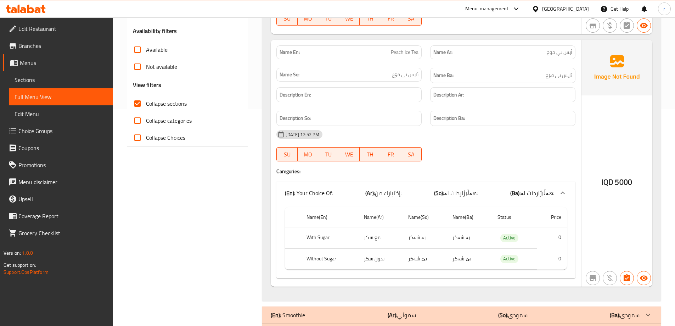
scroll to position [245, 0]
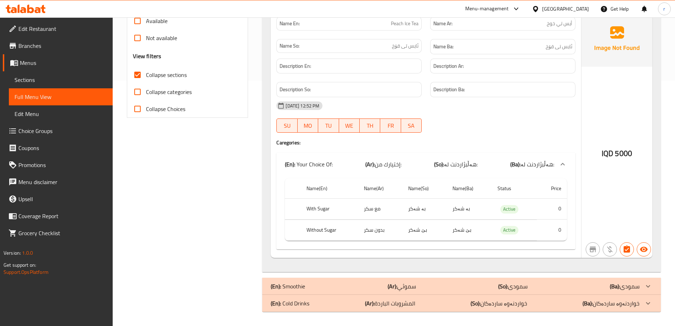
type input "peach"
click at [366, 309] on div "(En): Cold Drinks (Ar): المشروبات الباردة (So): خواردنەوە ساردەکان (Ba): خواردن…" at bounding box center [461, 302] width 399 height 17
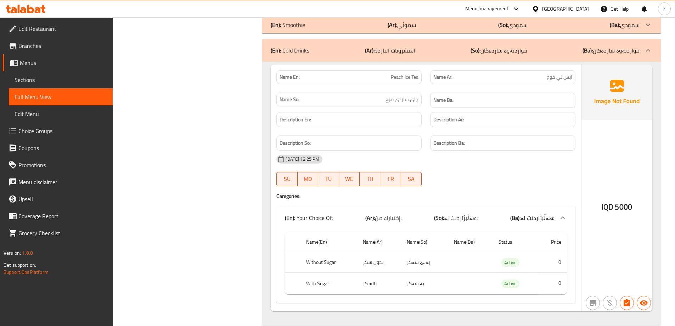
scroll to position [520, 0]
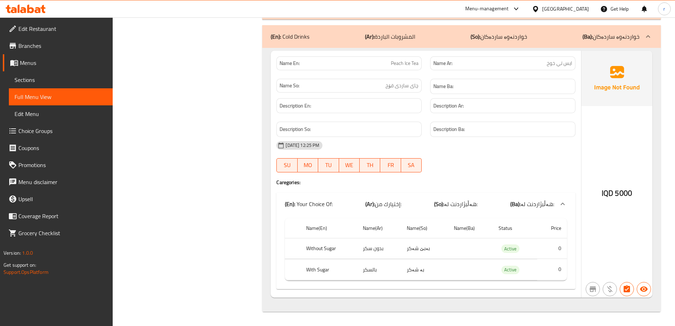
click at [29, 76] on span "Sections" at bounding box center [61, 79] width 92 height 9
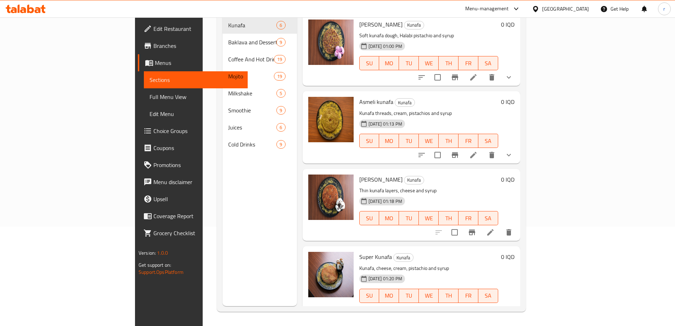
scroll to position [99, 0]
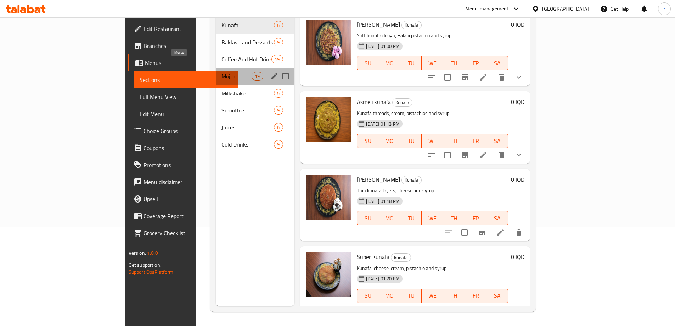
click at [221, 72] on span "Mojito" at bounding box center [236, 76] width 30 height 9
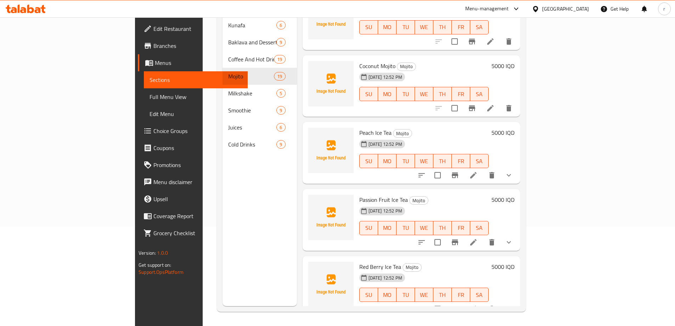
scroll to position [962, 0]
click at [494, 305] on icon "delete" at bounding box center [491, 308] width 5 height 6
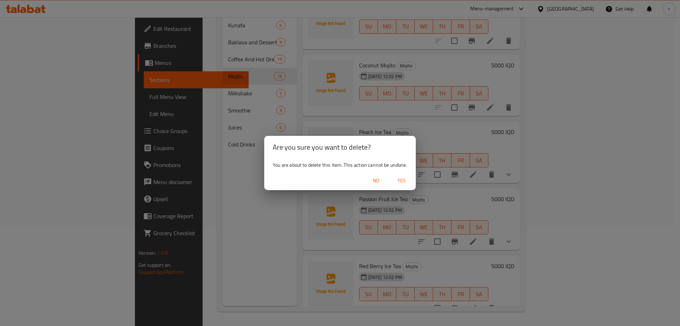
click at [241, 242] on div "Are you sure you want to delete? You are about to delete this item. This action…" at bounding box center [340, 163] width 680 height 326
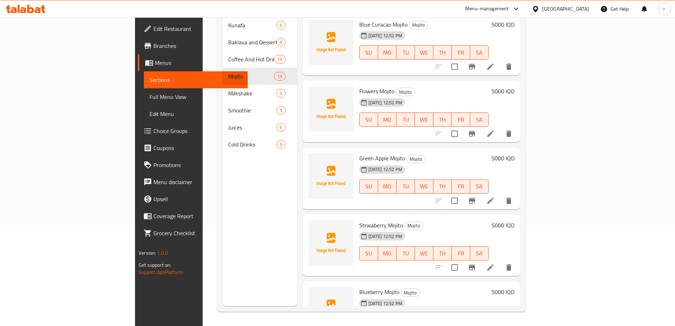
scroll to position [0, 0]
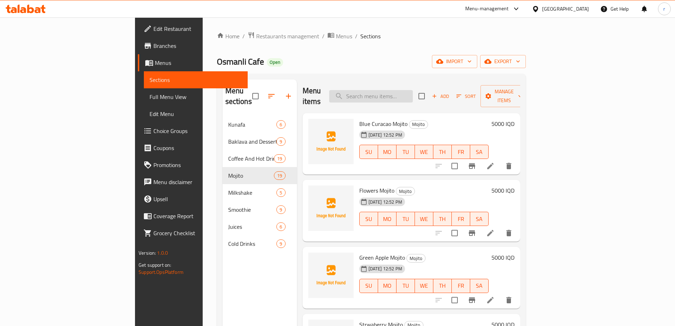
click at [409, 96] on input "search" at bounding box center [371, 96] width 84 height 12
type input "red"
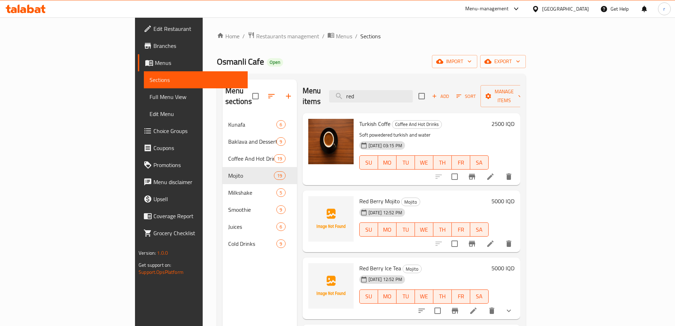
drag, startPoint x: 430, startPoint y: 92, endPoint x: 337, endPoint y: 99, distance: 93.1
click at [337, 99] on div "Menu items red Add Sort Manage items" at bounding box center [412, 96] width 218 height 34
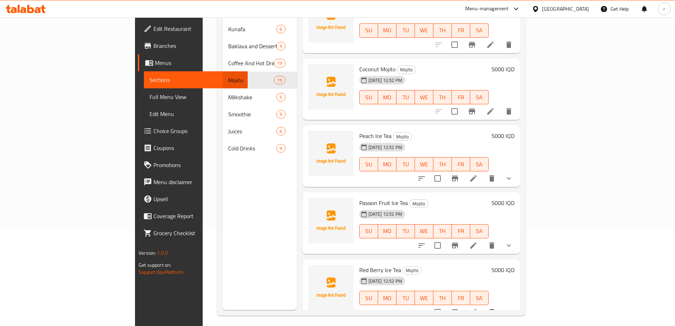
scroll to position [99, 0]
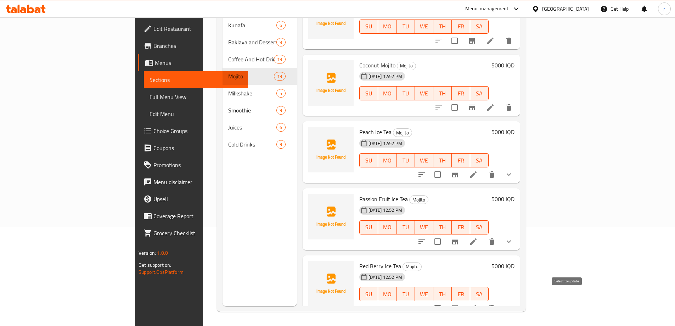
click at [445, 300] on input "checkbox" at bounding box center [437, 307] width 15 height 15
checkbox input "true"
click at [445, 234] on input "checkbox" at bounding box center [437, 241] width 15 height 15
checkbox input "true"
click at [445, 167] on input "checkbox" at bounding box center [437, 174] width 15 height 15
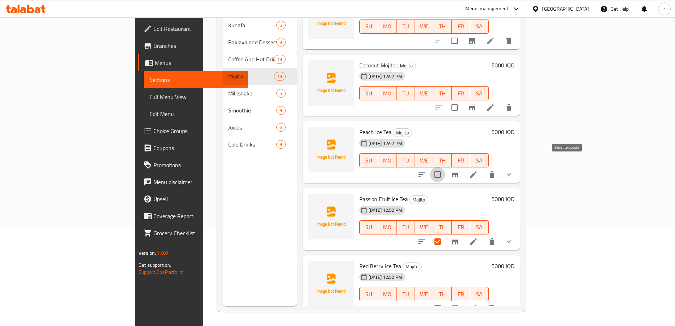
checkbox input "true"
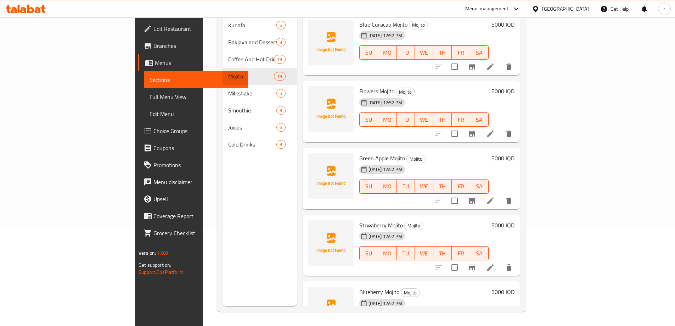
scroll to position [0, 0]
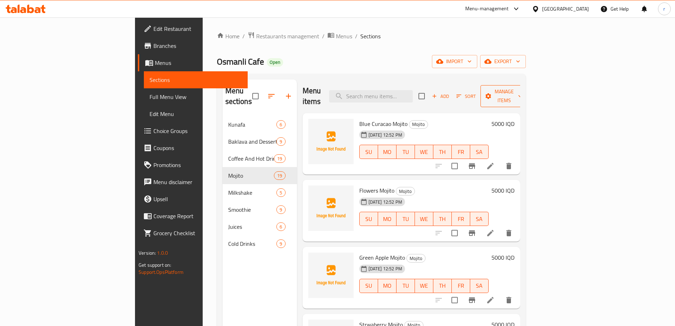
click at [522, 90] on span "Manage items" at bounding box center [504, 96] width 36 height 18
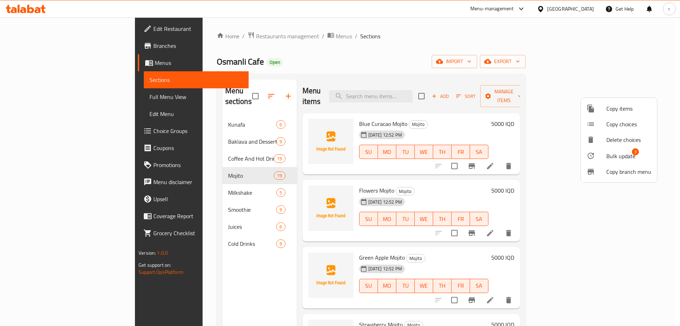
click at [614, 150] on li "Bulk update 3" at bounding box center [619, 155] width 76 height 16
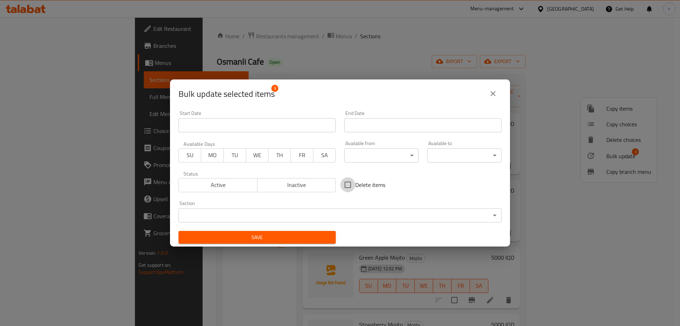
click at [345, 184] on input "Delete items" at bounding box center [347, 184] width 15 height 15
checkbox input "true"
click at [303, 233] on span "Save" at bounding box center [257, 237] width 146 height 9
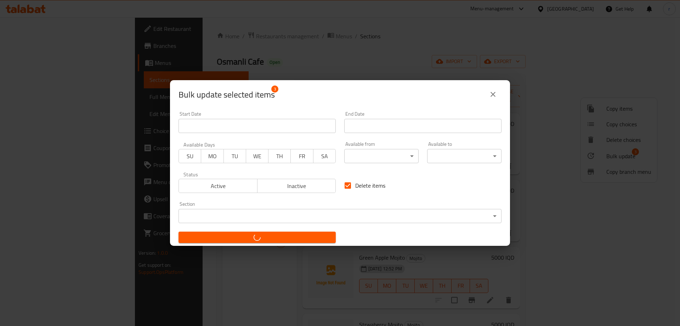
checkbox input "false"
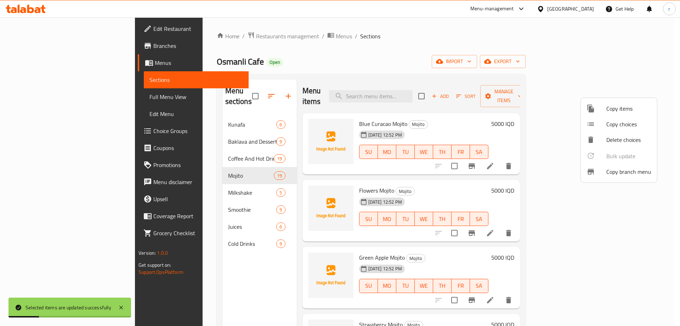
click at [207, 61] on div at bounding box center [340, 163] width 680 height 326
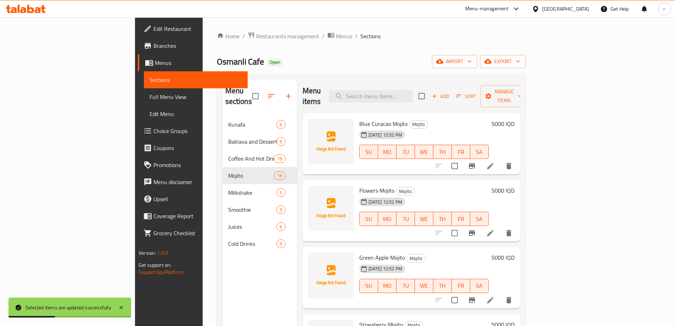
click at [150, 100] on span "Full Menu View" at bounding box center [196, 96] width 92 height 9
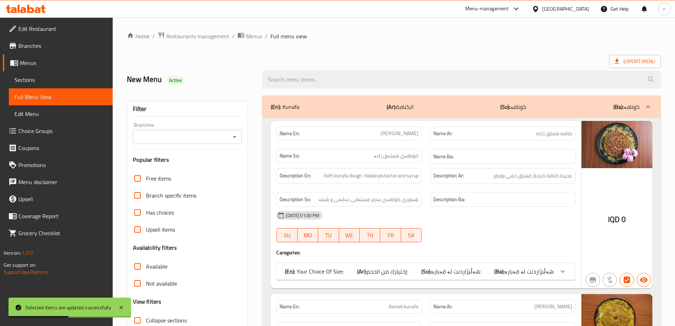
click at [152, 142] on div "Branches" at bounding box center [187, 137] width 109 height 14
click at [185, 138] on input "Branches" at bounding box center [182, 137] width 94 height 10
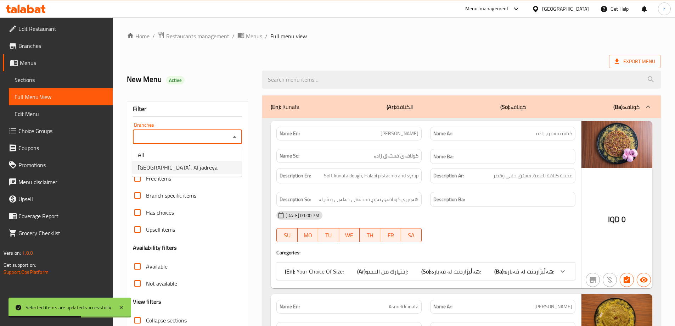
click at [189, 165] on span "Osmanli Cafe, Al jadreya" at bounding box center [178, 167] width 80 height 9
type input "Osmanli Cafe, Al jadreya"
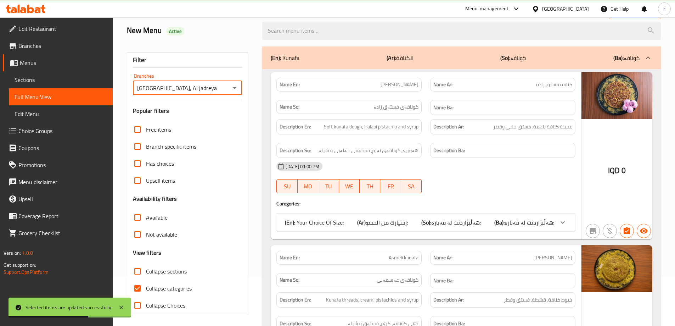
scroll to position [177, 0]
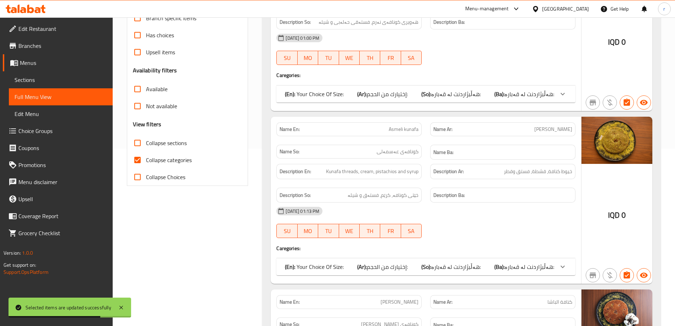
click at [177, 163] on span "Collapse categories" at bounding box center [169, 160] width 46 height 9
click at [146, 163] on input "Collapse categories" at bounding box center [137, 159] width 17 height 17
checkbox input "false"
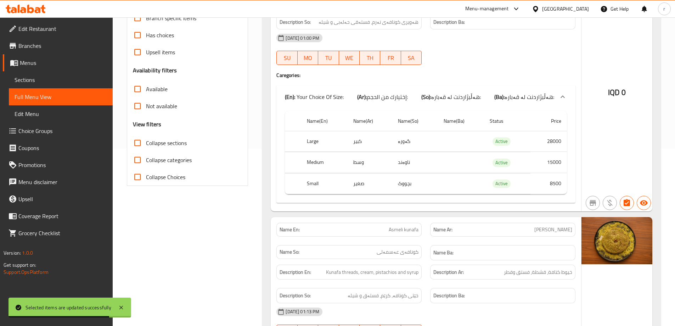
scroll to position [118, 0]
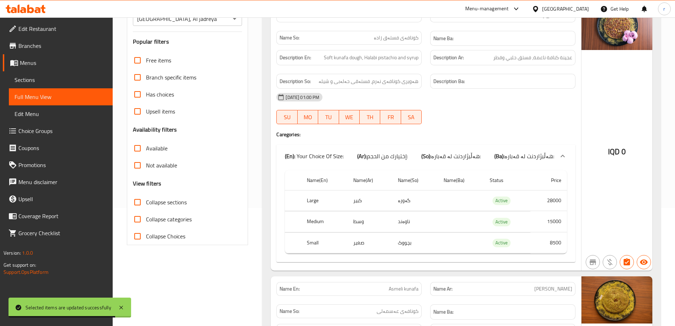
click at [179, 200] on span "Collapse sections" at bounding box center [166, 202] width 41 height 9
click at [146, 200] on input "Collapse sections" at bounding box center [137, 201] width 17 height 17
checkbox input "true"
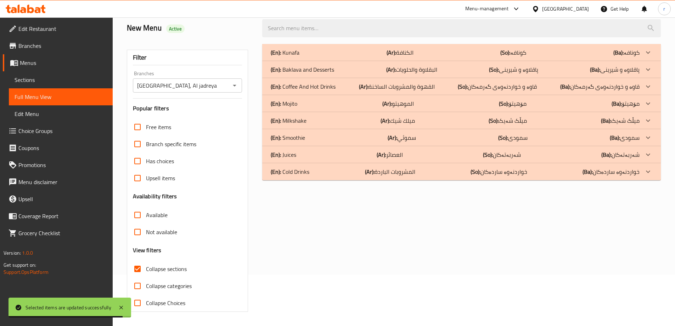
scroll to position [51, 0]
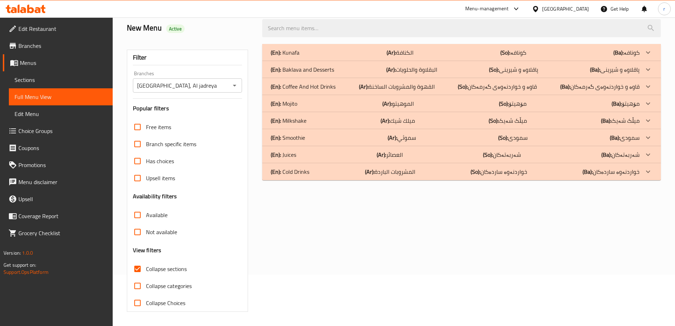
click at [377, 103] on div "(En): Mojito (Ar): الموهيتو (So): مۆهیتۆ (Ba): مۆهیتۆ" at bounding box center [455, 103] width 369 height 9
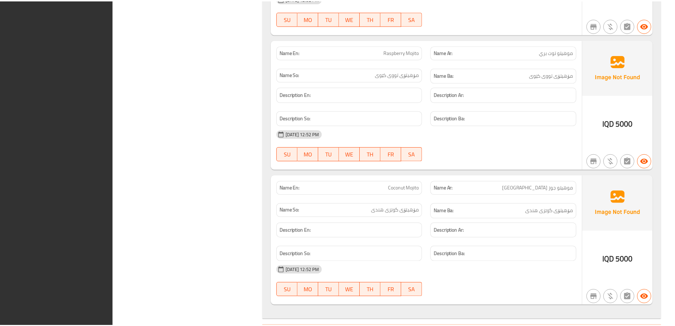
scroll to position [2117, 0]
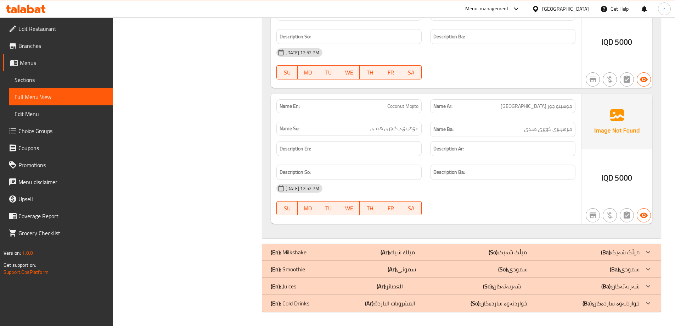
click at [30, 8] on icon at bounding box center [30, 9] width 7 height 9
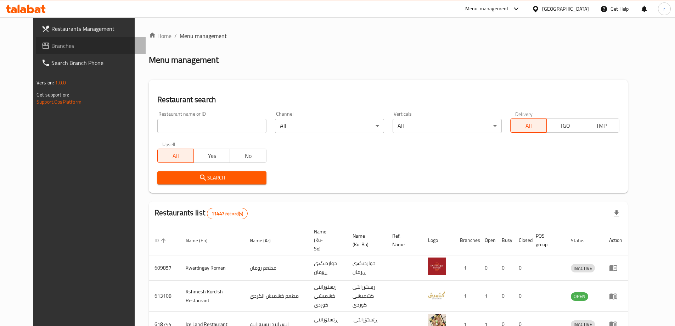
click at [51, 45] on span "Branches" at bounding box center [95, 45] width 89 height 9
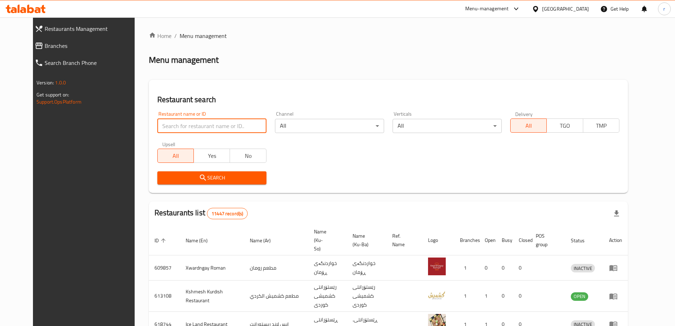
click at [165, 124] on input "search" at bounding box center [211, 126] width 109 height 14
type input "656812"
click at [222, 182] on button "Search" at bounding box center [211, 177] width 109 height 13
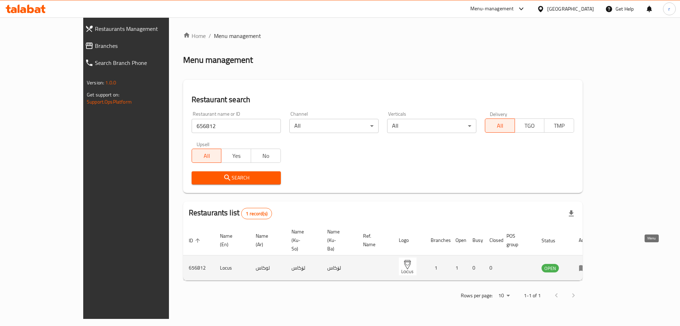
click at [587, 263] on icon "enhanced table" at bounding box center [583, 267] width 9 height 9
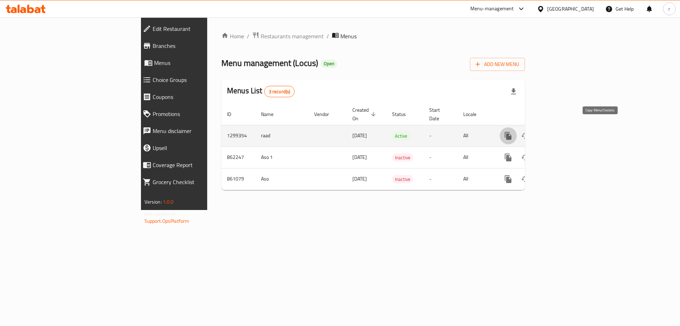
click at [517, 127] on button "more" at bounding box center [508, 135] width 17 height 17
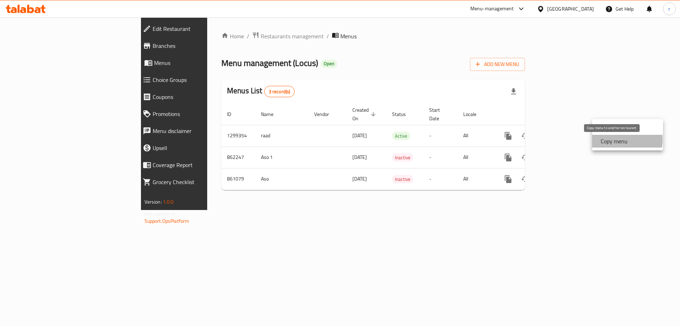
click at [607, 139] on strong "Copy menu" at bounding box center [614, 141] width 27 height 9
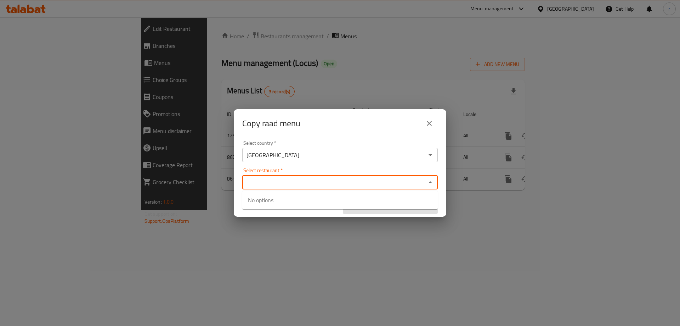
click at [289, 184] on input "Select restaurant   *" at bounding box center [334, 182] width 180 height 10
drag, startPoint x: 265, startPoint y: 175, endPoint x: 265, endPoint y: 179, distance: 4.3
click at [265, 179] on div "Select restaurant *" at bounding box center [340, 182] width 196 height 14
click at [265, 181] on input "Select restaurant   *" at bounding box center [334, 182] width 180 height 10
paste input "Locus"
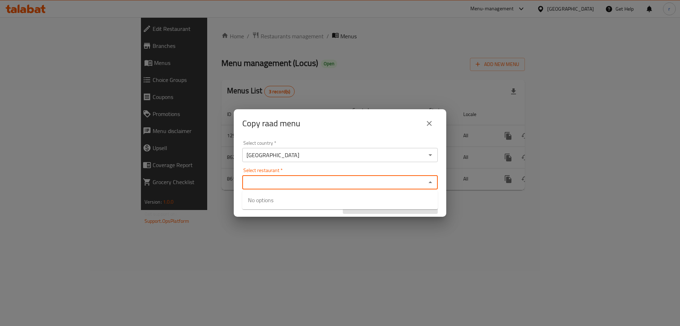
type input "Locus"
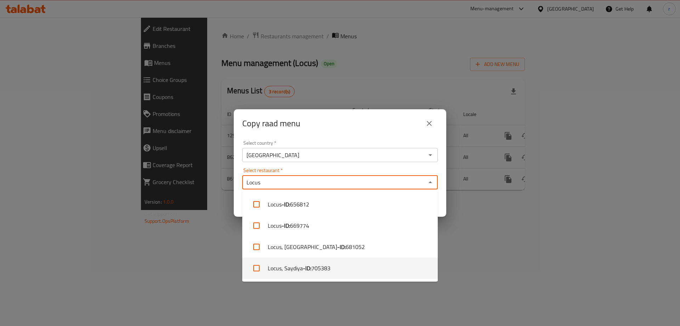
click at [280, 269] on li "Locus, Saydiya - ID: 705383" at bounding box center [340, 267] width 196 height 21
checkbox input "true"
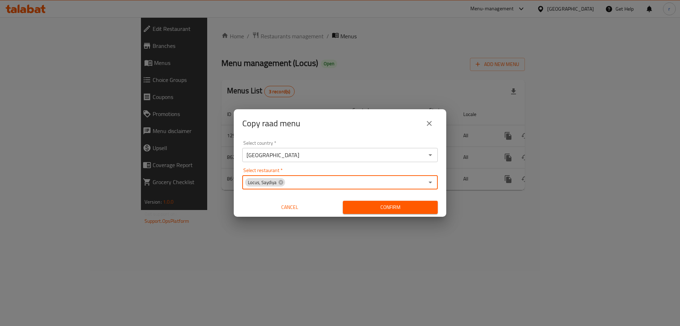
click at [359, 206] on span "Confirm" at bounding box center [391, 207] width 84 height 9
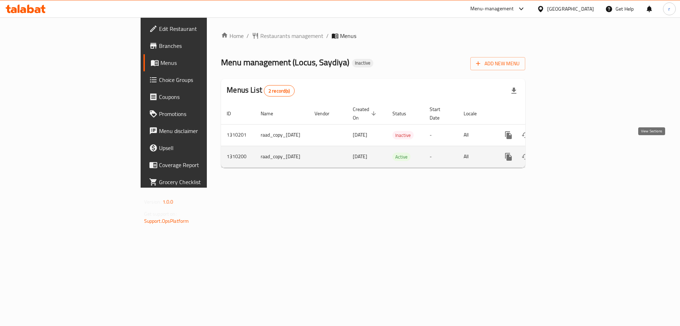
click at [564, 152] on icon "enhanced table" at bounding box center [560, 156] width 9 height 9
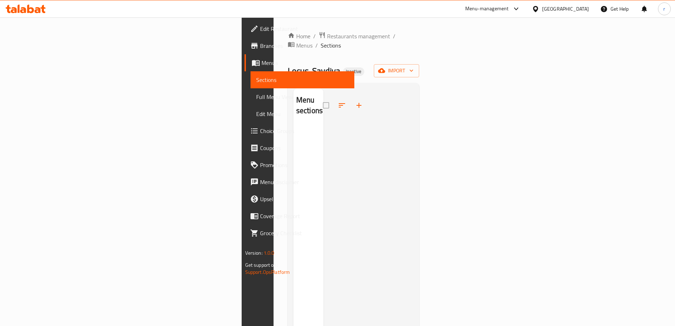
click at [288, 42] on div "Home / Restaurants management / Menus / Sections Locus, Saydiya Inactive import…" at bounding box center [354, 226] width 132 height 388
click at [296, 41] on span "Menus" at bounding box center [304, 45] width 16 height 9
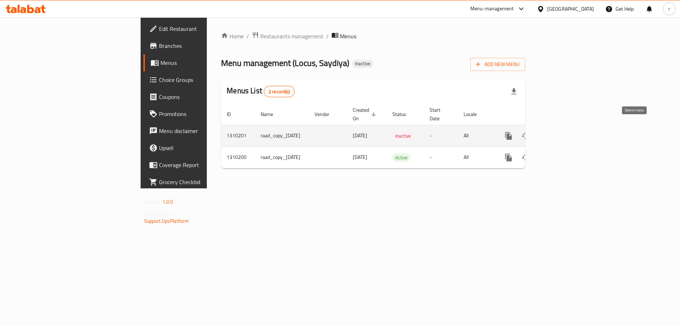
click at [564, 131] on icon "enhanced table" at bounding box center [560, 135] width 9 height 9
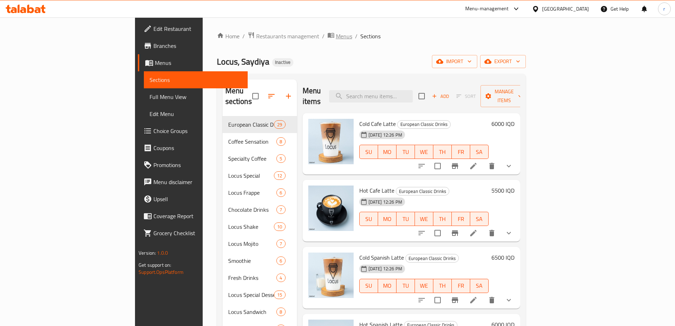
click at [336, 38] on span "Menus" at bounding box center [344, 36] width 16 height 9
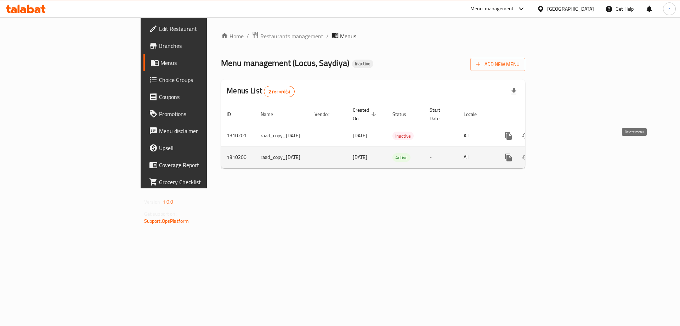
click at [545, 154] on icon "enhanced table" at bounding box center [542, 157] width 5 height 6
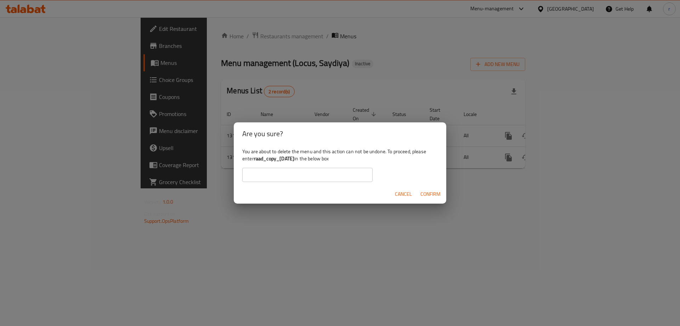
drag, startPoint x: 254, startPoint y: 158, endPoint x: 308, endPoint y: 158, distance: 53.9
click at [308, 158] on div "You are about to delete the menu and this action can not be undone. To proceed,…" at bounding box center [340, 165] width 213 height 40
click at [304, 175] on input "text" at bounding box center [307, 175] width 130 height 14
paste input "raad_copy_[DATE]"
click at [430, 190] on span "Confirm" at bounding box center [431, 194] width 20 height 9
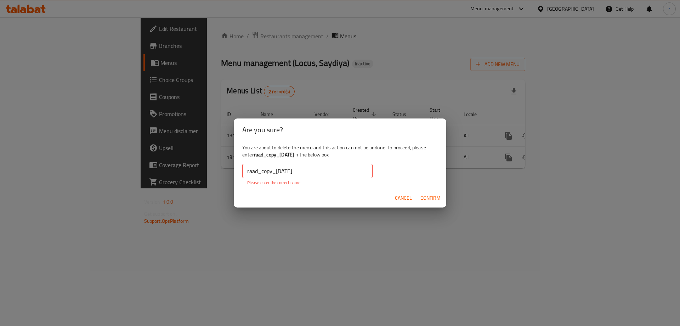
click at [329, 172] on input "raad_copy_[DATE]" at bounding box center [307, 171] width 130 height 14
click at [249, 172] on input "raad_copy_[DATE]" at bounding box center [307, 171] width 130 height 14
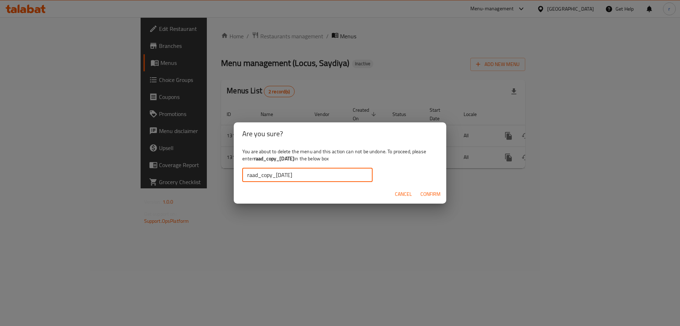
type input "raad_copy_[DATE]"
click at [426, 194] on span "Confirm" at bounding box center [431, 194] width 20 height 9
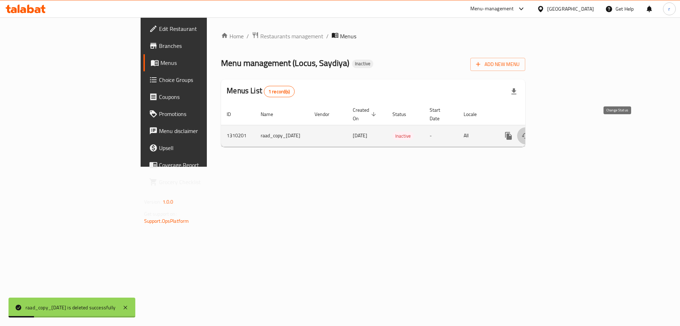
click at [530, 131] on icon "enhanced table" at bounding box center [526, 135] width 9 height 9
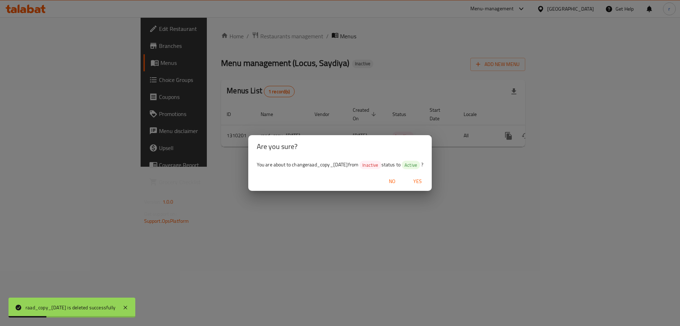
click at [426, 184] on span "Yes" at bounding box center [417, 181] width 17 height 9
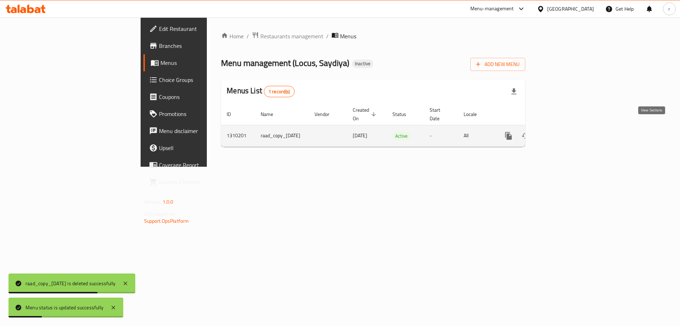
click at [564, 131] on icon "enhanced table" at bounding box center [560, 135] width 9 height 9
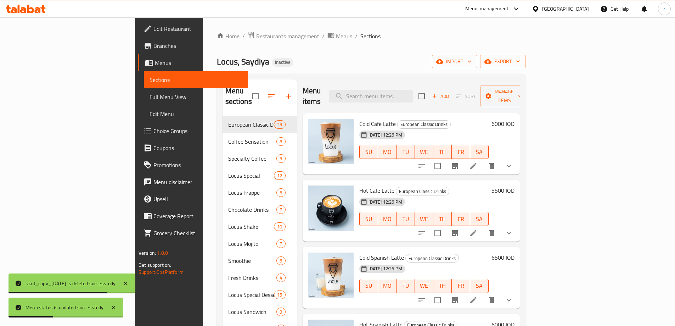
click at [150, 97] on span "Full Menu View" at bounding box center [196, 96] width 92 height 9
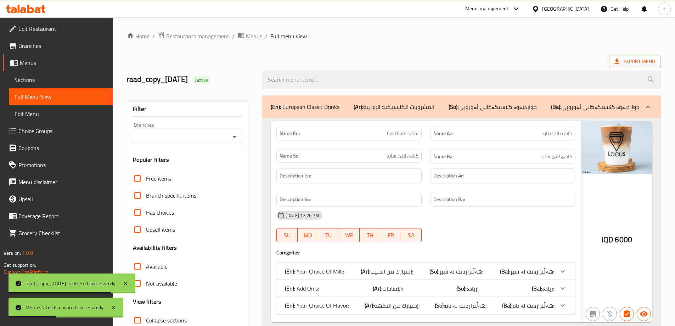
checkbox input "false"
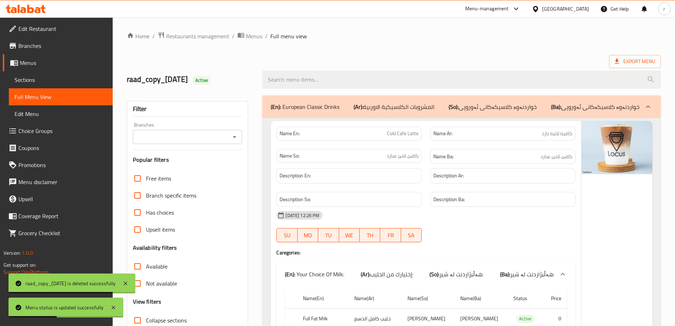
scroll to position [99, 0]
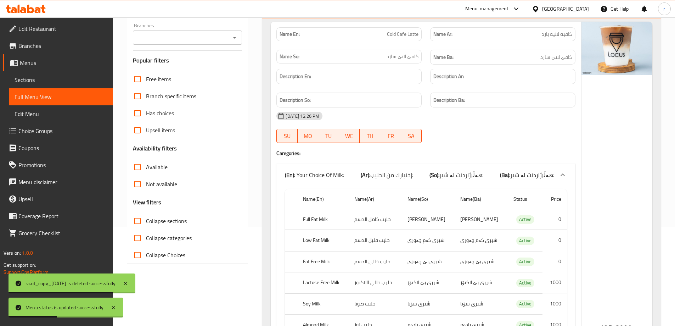
click at [165, 130] on div "Filter Branches Branches Popular filters Free items Branch specific items Has c…" at bounding box center [188, 133] width 122 height 262
click at [171, 43] on input "Branches" at bounding box center [182, 38] width 94 height 10
click at [182, 43] on input "Branches" at bounding box center [182, 38] width 94 height 10
click at [187, 43] on input "Branches" at bounding box center [182, 38] width 94 height 10
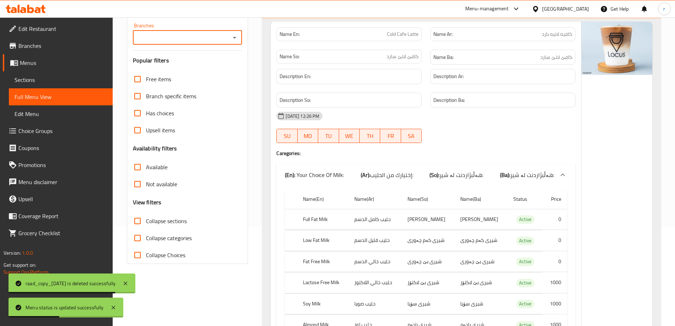
scroll to position [0, 0]
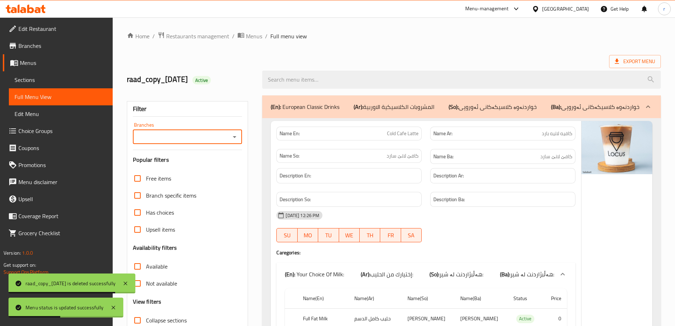
click at [187, 137] on input "Branches" at bounding box center [182, 137] width 94 height 10
click at [165, 66] on div "raad_copy_[DATE] Active" at bounding box center [191, 80] width 136 height 32
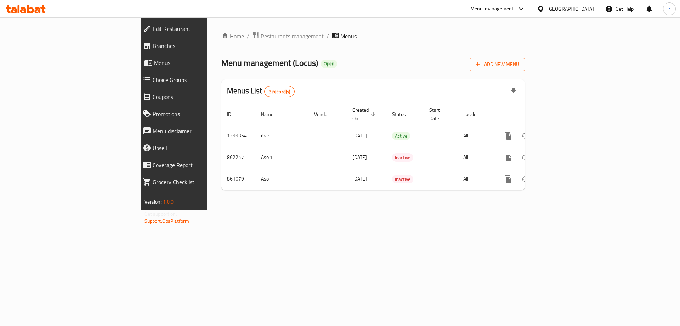
click at [42, 12] on icon at bounding box center [26, 9] width 40 height 9
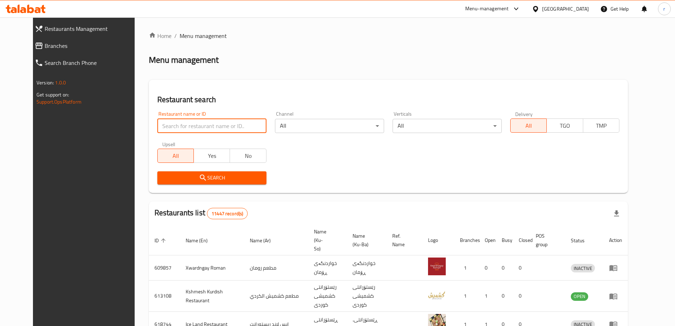
click at [157, 125] on input "search" at bounding box center [211, 126] width 109 height 14
type input "diet gym"
click button "Search" at bounding box center [211, 177] width 109 height 13
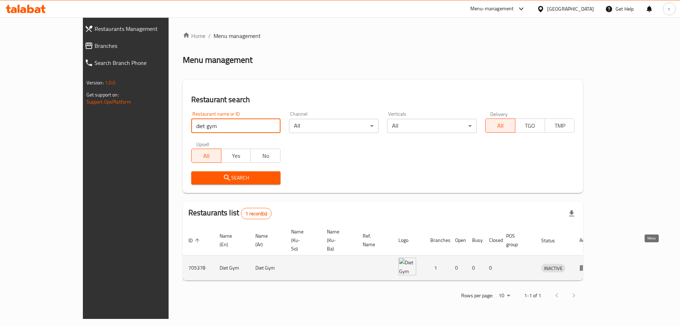
click at [588, 265] on icon "enhanced table" at bounding box center [584, 268] width 8 height 6
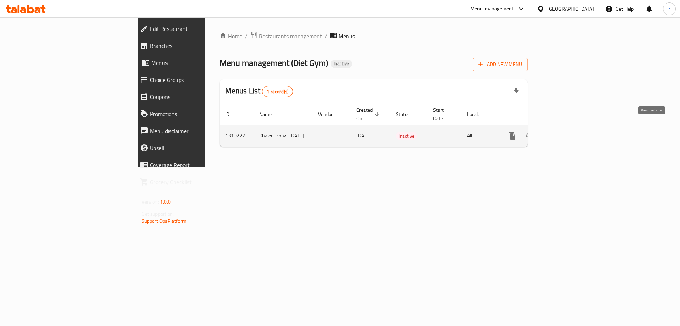
click at [572, 129] on link "enhanced table" at bounding box center [563, 135] width 17 height 17
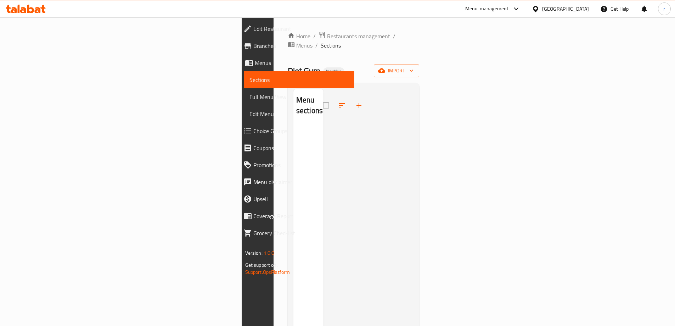
click at [296, 41] on span "Menus" at bounding box center [304, 45] width 16 height 9
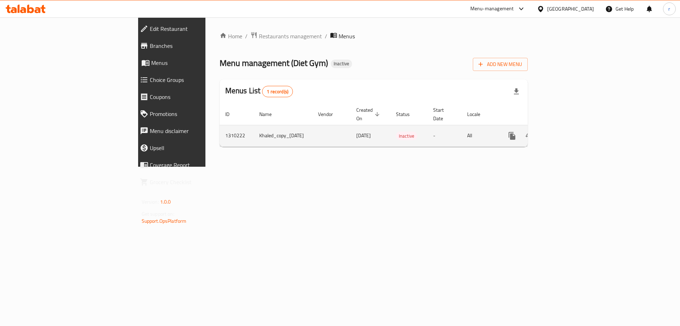
drag, startPoint x: 227, startPoint y: 126, endPoint x: 184, endPoint y: 126, distance: 43.6
click at [254, 126] on td "Khaled_copy_[DATE]" at bounding box center [283, 136] width 59 height 22
click at [551, 131] on icon "enhanced table" at bounding box center [546, 135] width 9 height 9
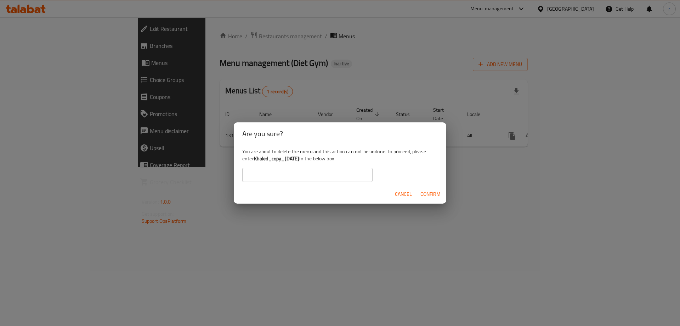
drag, startPoint x: 255, startPoint y: 158, endPoint x: 313, endPoint y: 155, distance: 57.1
click at [313, 155] on div "You are about to delete the menu and this action can not be undone. To proceed,…" at bounding box center [340, 165] width 213 height 40
copy b "Khaled_copy_[DATE]"
click at [284, 174] on input "text" at bounding box center [307, 175] width 130 height 14
paste input "Khaled_copy_[DATE]"
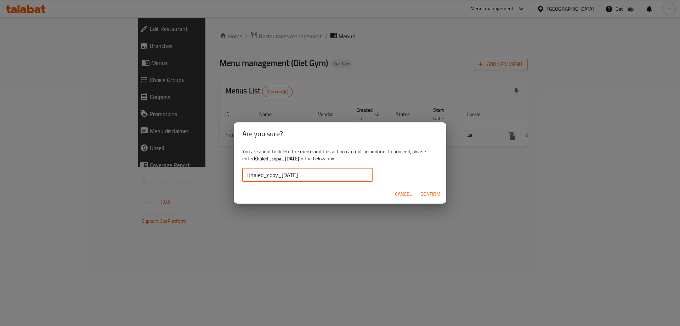
type input "Khaled_copy_[DATE]"
click at [435, 192] on span "Confirm" at bounding box center [431, 194] width 20 height 9
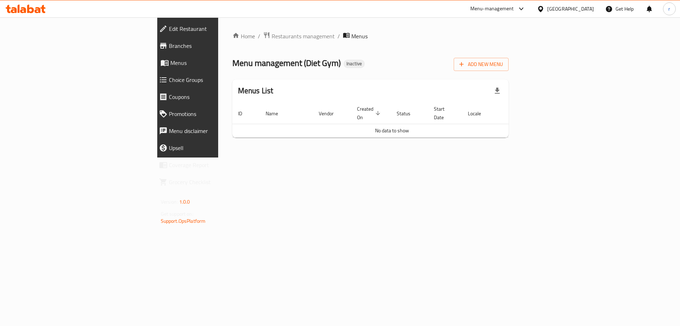
click at [39, 12] on icon at bounding box center [38, 10] width 6 height 6
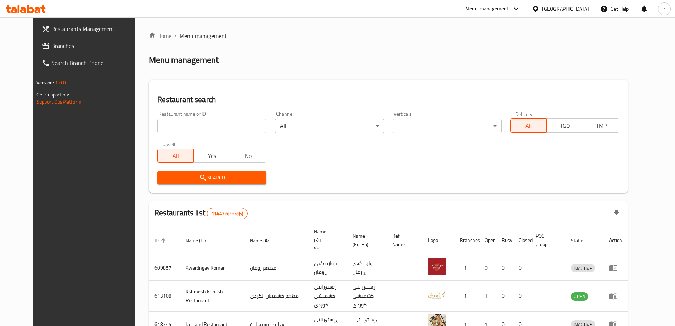
click at [157, 133] on input "search" at bounding box center [211, 126] width 109 height 14
type input "d"
click button "Search" at bounding box center [211, 177] width 109 height 13
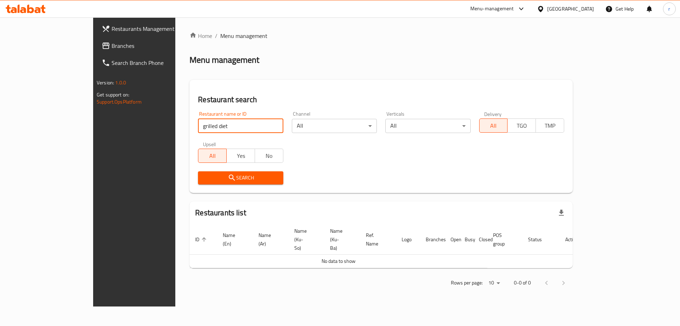
click at [198, 127] on input "grilled diet" at bounding box center [240, 126] width 85 height 14
type input "g"
type input "grill diet"
click button "Search" at bounding box center [240, 177] width 85 height 13
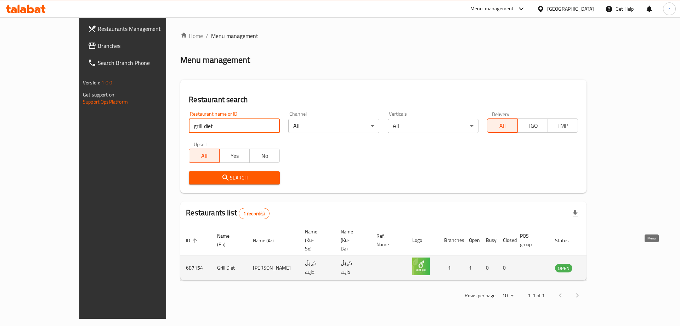
click at [601, 263] on icon "enhanced table" at bounding box center [596, 267] width 9 height 9
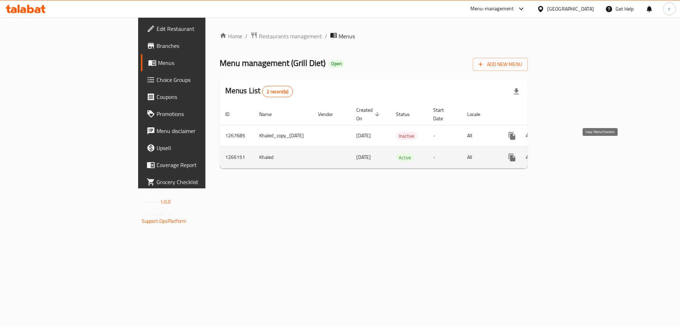
click at [517, 153] on icon "more" at bounding box center [512, 157] width 9 height 9
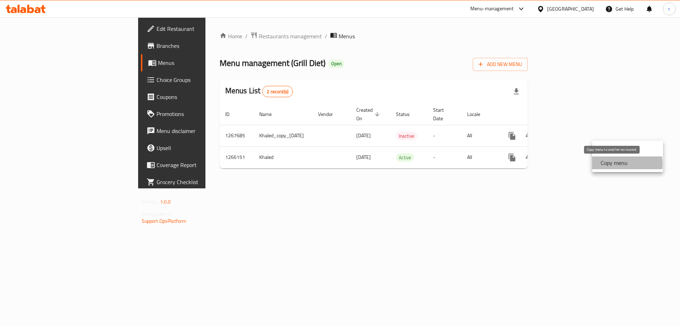
click at [608, 164] on strong "Copy menu" at bounding box center [614, 162] width 27 height 9
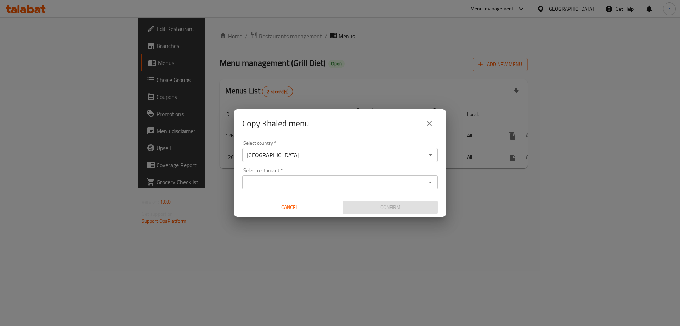
click at [298, 185] on input "Select restaurant   *" at bounding box center [334, 182] width 180 height 10
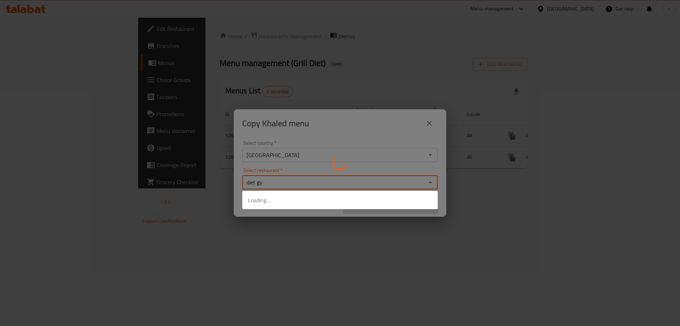
type input "diet gym"
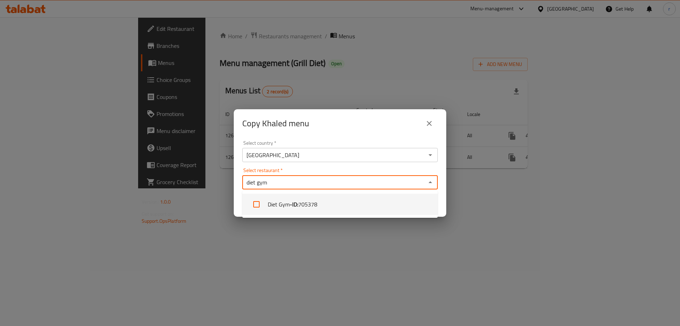
click at [295, 212] on li "Diet Gym - ID: 705378" at bounding box center [340, 203] width 196 height 21
checkbox input "true"
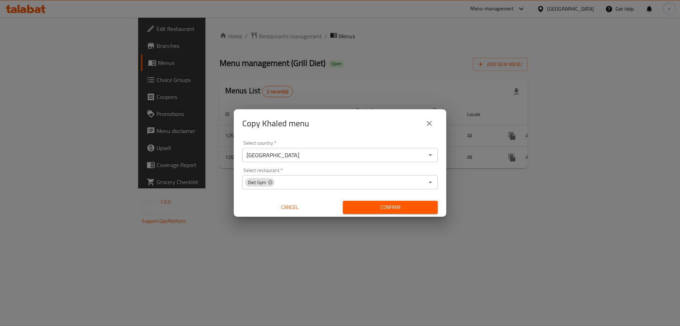
click at [330, 238] on div "Copy Khaled menu Select country   * Iraq Select country * Select restaurant   *…" at bounding box center [340, 163] width 680 height 326
click at [374, 203] on span "Confirm" at bounding box center [391, 207] width 84 height 9
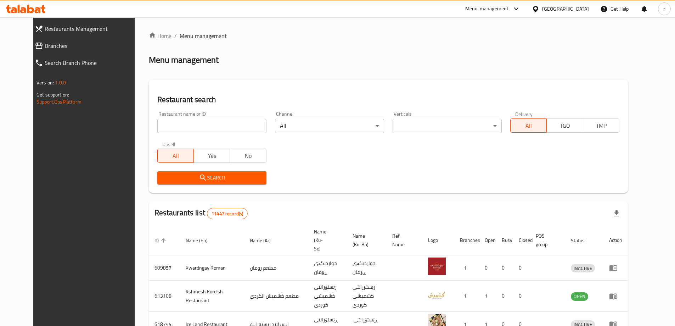
click at [45, 50] on span "Branches" at bounding box center [92, 45] width 95 height 9
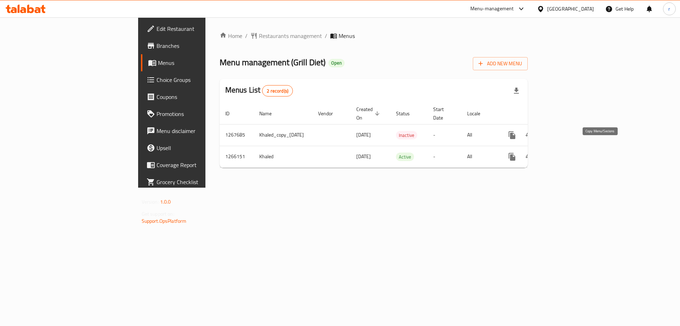
click at [516, 153] on icon "more" at bounding box center [512, 157] width 7 height 8
click at [610, 165] on strong "Copy menu" at bounding box center [614, 162] width 27 height 9
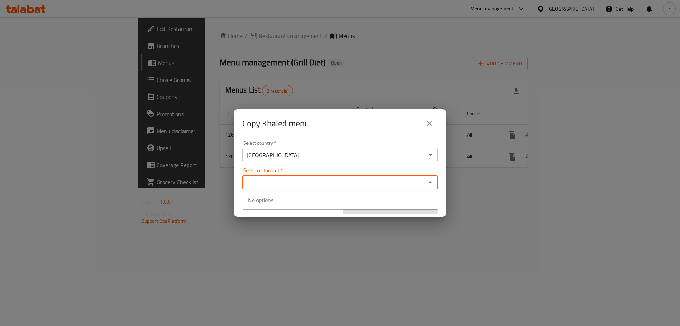
click at [294, 185] on input "Select restaurant   *" at bounding box center [334, 182] width 180 height 10
paste input "Diet Gym"
type input "Diet Gym"
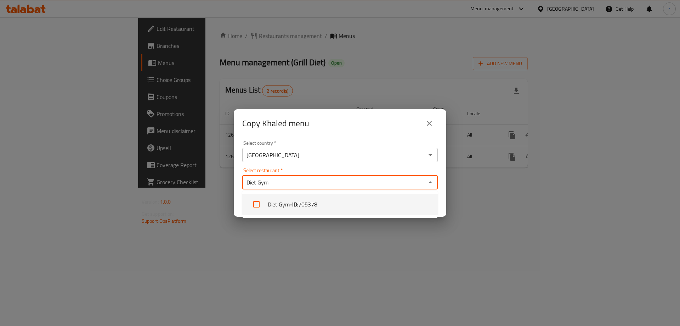
click at [313, 201] on span "705378" at bounding box center [307, 204] width 19 height 9
checkbox input "true"
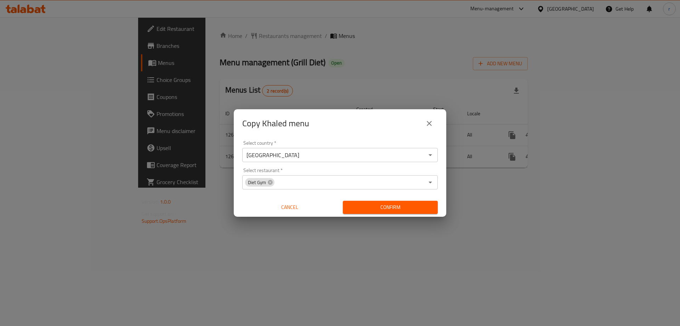
click at [325, 242] on div "Copy Khaled menu Select country   * [GEOGRAPHIC_DATA] Select country * Select r…" at bounding box center [340, 163] width 680 height 326
click at [364, 212] on button "Confirm" at bounding box center [390, 207] width 95 height 13
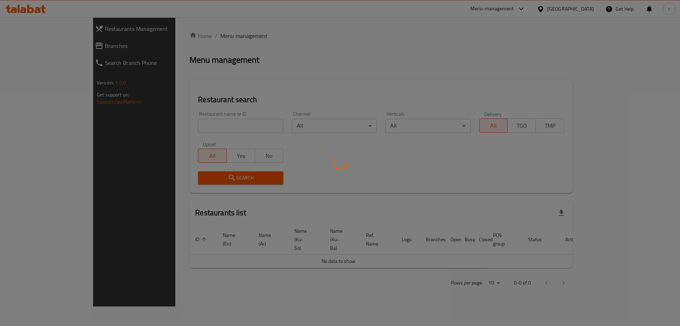
click at [170, 121] on div at bounding box center [340, 163] width 680 height 326
click at [168, 125] on div at bounding box center [340, 163] width 680 height 326
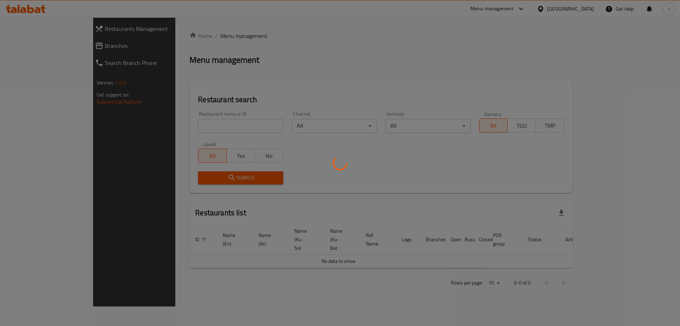
click at [168, 125] on div at bounding box center [340, 163] width 680 height 326
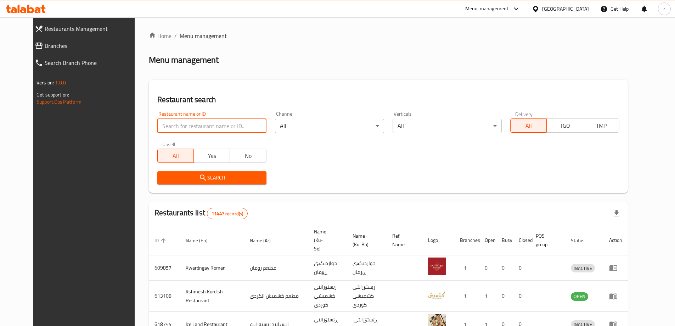
click at [168, 125] on input "search" at bounding box center [211, 126] width 109 height 14
type input "diet gym"
click button "Search" at bounding box center [211, 177] width 109 height 13
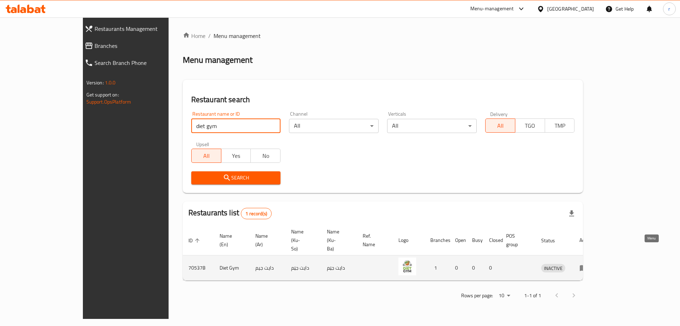
click at [587, 266] on icon "enhanced table" at bounding box center [585, 267] width 2 height 3
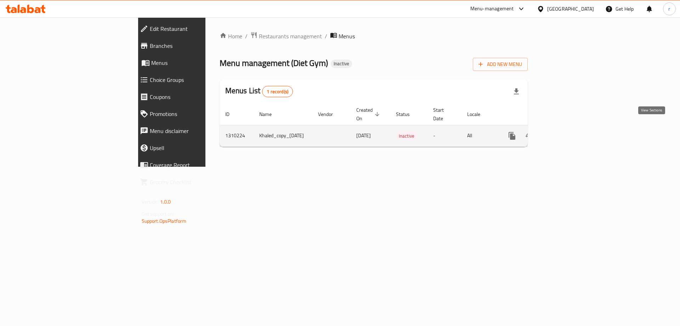
click at [568, 131] on icon "enhanced table" at bounding box center [563, 135] width 9 height 9
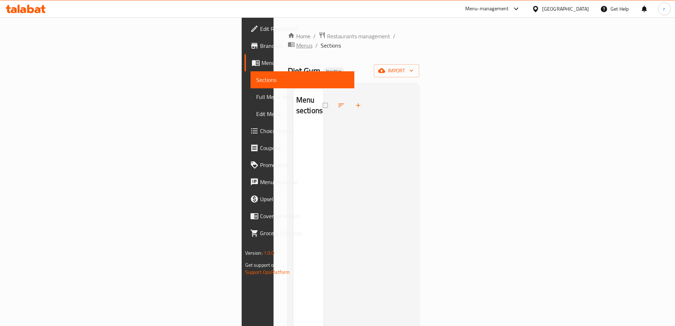
click at [288, 42] on icon "breadcrumb" at bounding box center [291, 44] width 6 height 5
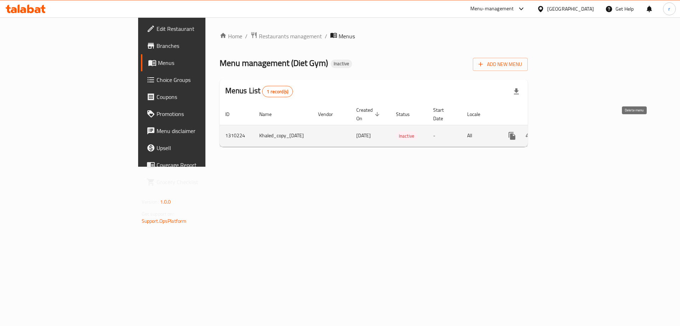
click at [549, 133] on icon "enhanced table" at bounding box center [546, 136] width 5 height 6
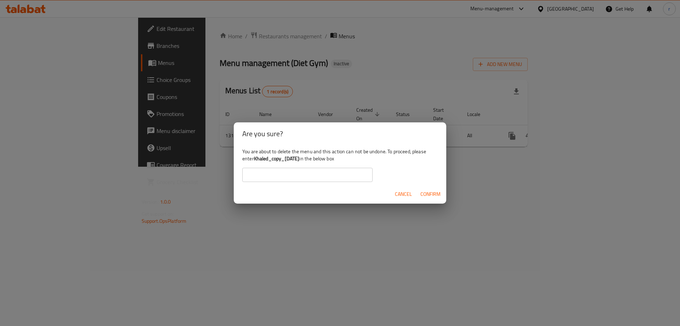
drag, startPoint x: 254, startPoint y: 157, endPoint x: 311, endPoint y: 156, distance: 57.1
click at [311, 156] on div "You are about to delete the menu and this action can not be undone. To proceed,…" at bounding box center [340, 165] width 213 height 40
copy b "Khaled_copy_[DATE]"
click at [331, 173] on input "text" at bounding box center [307, 175] width 130 height 14
paste input "Khaled_copy_[DATE]"
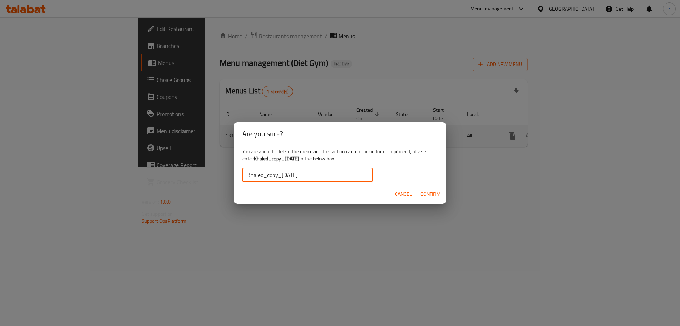
type input "Khaled_copy_[DATE]"
click at [426, 194] on span "Confirm" at bounding box center [431, 194] width 20 height 9
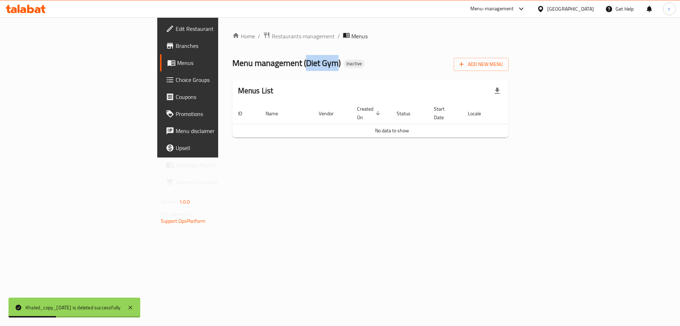
drag, startPoint x: 202, startPoint y: 61, endPoint x: 233, endPoint y: 60, distance: 31.2
click at [233, 60] on span "Menu management ( Diet Gym )" at bounding box center [286, 63] width 108 height 16
copy span "Diet Gym"
